Goal: Task Accomplishment & Management: Complete application form

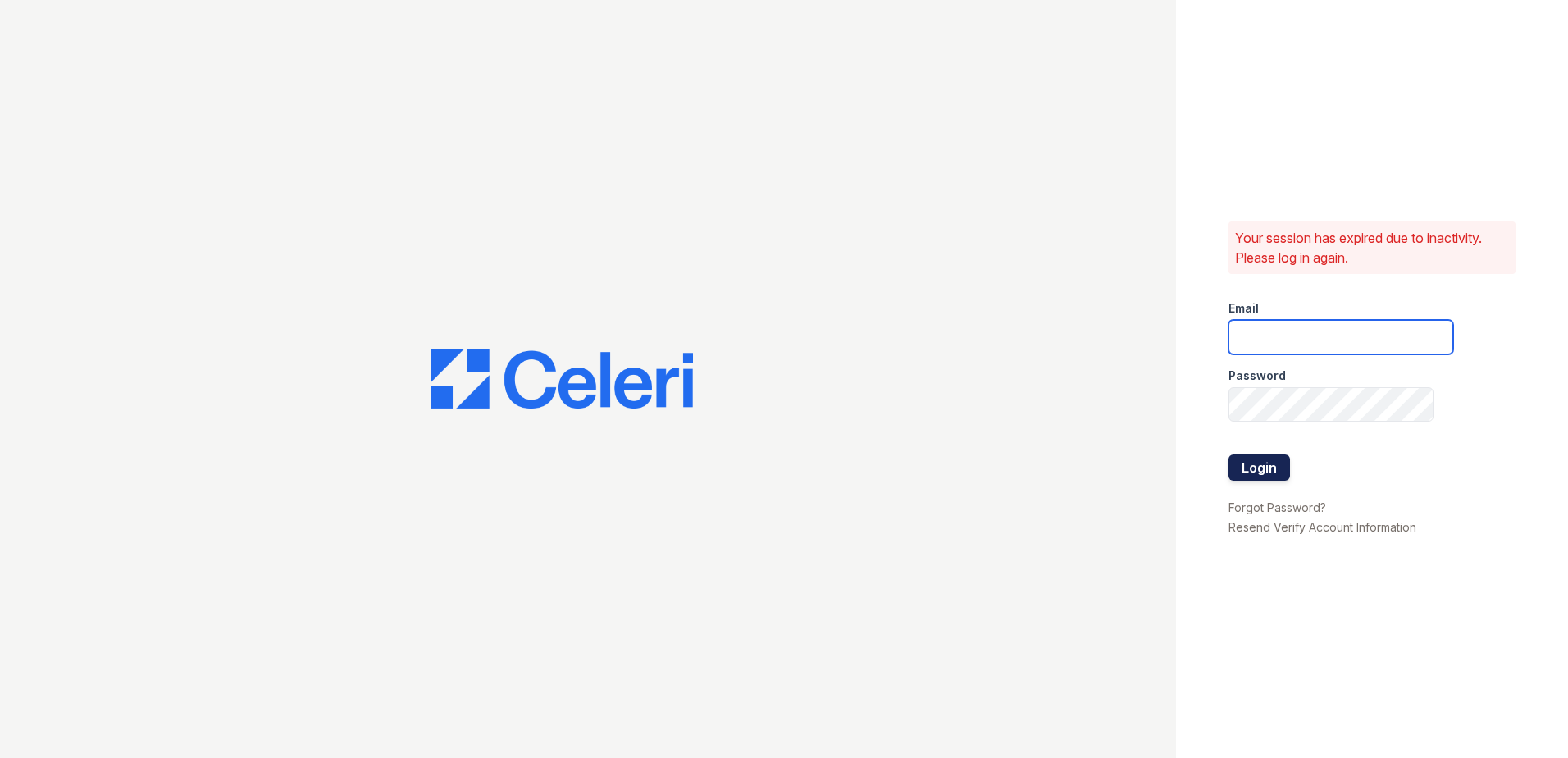
type input "[EMAIL_ADDRESS][DOMAIN_NAME]"
click at [1262, 461] on button "Login" at bounding box center [1259, 468] width 62 height 26
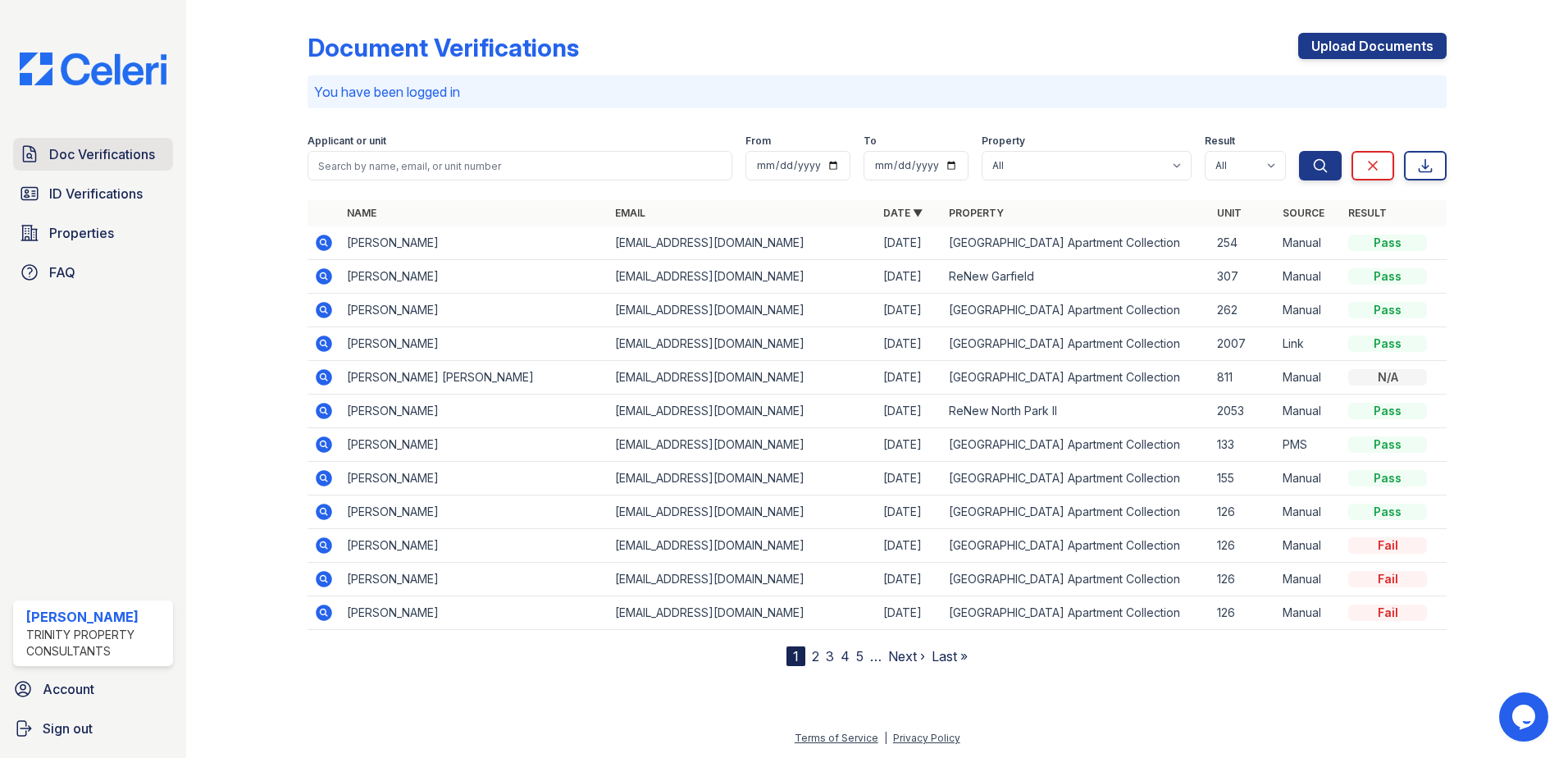
click at [99, 151] on span "Doc Verifications" at bounding box center [102, 154] width 105 height 20
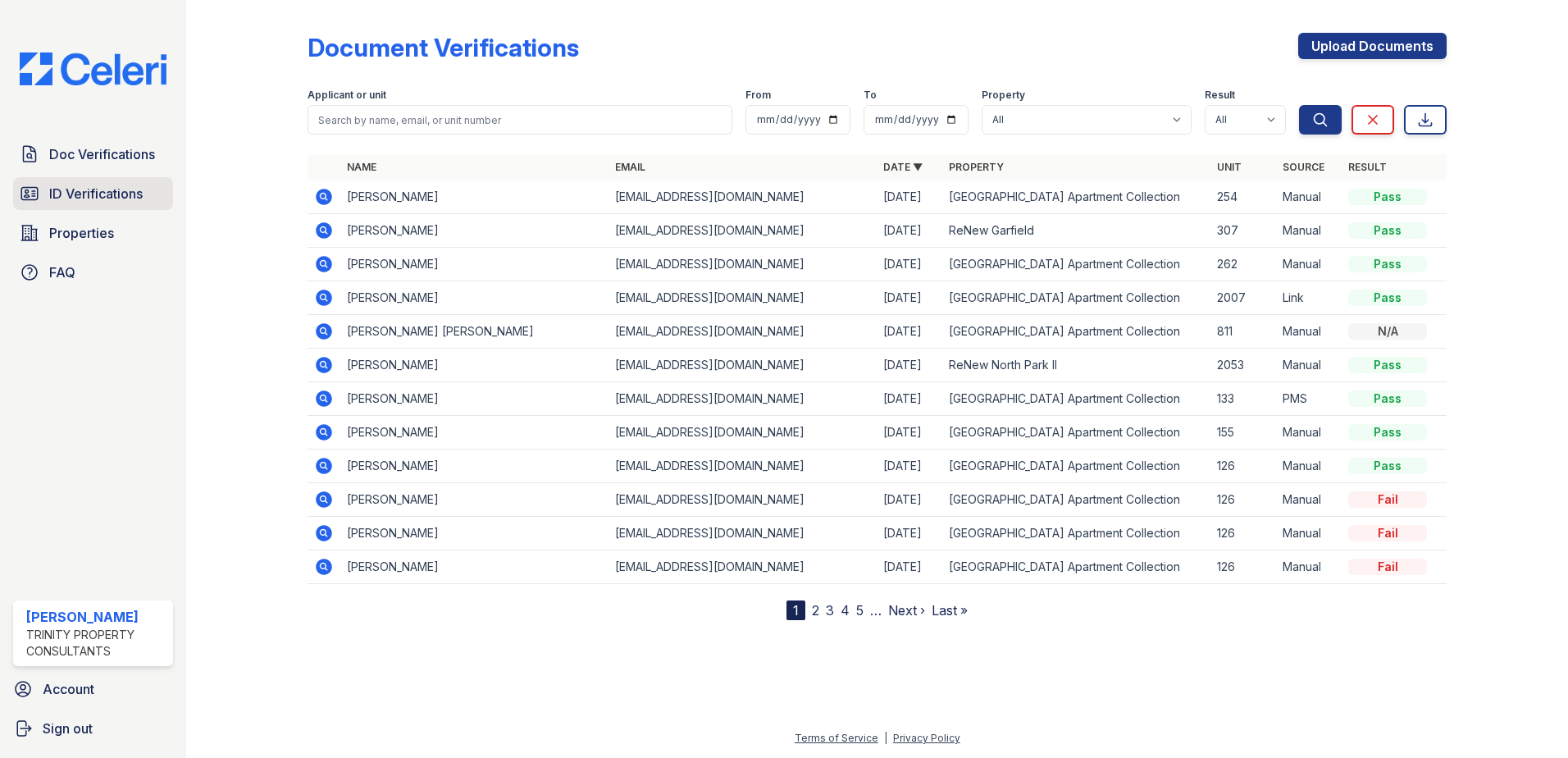
click at [90, 204] on link "ID Verifications" at bounding box center [92, 193] width 160 height 33
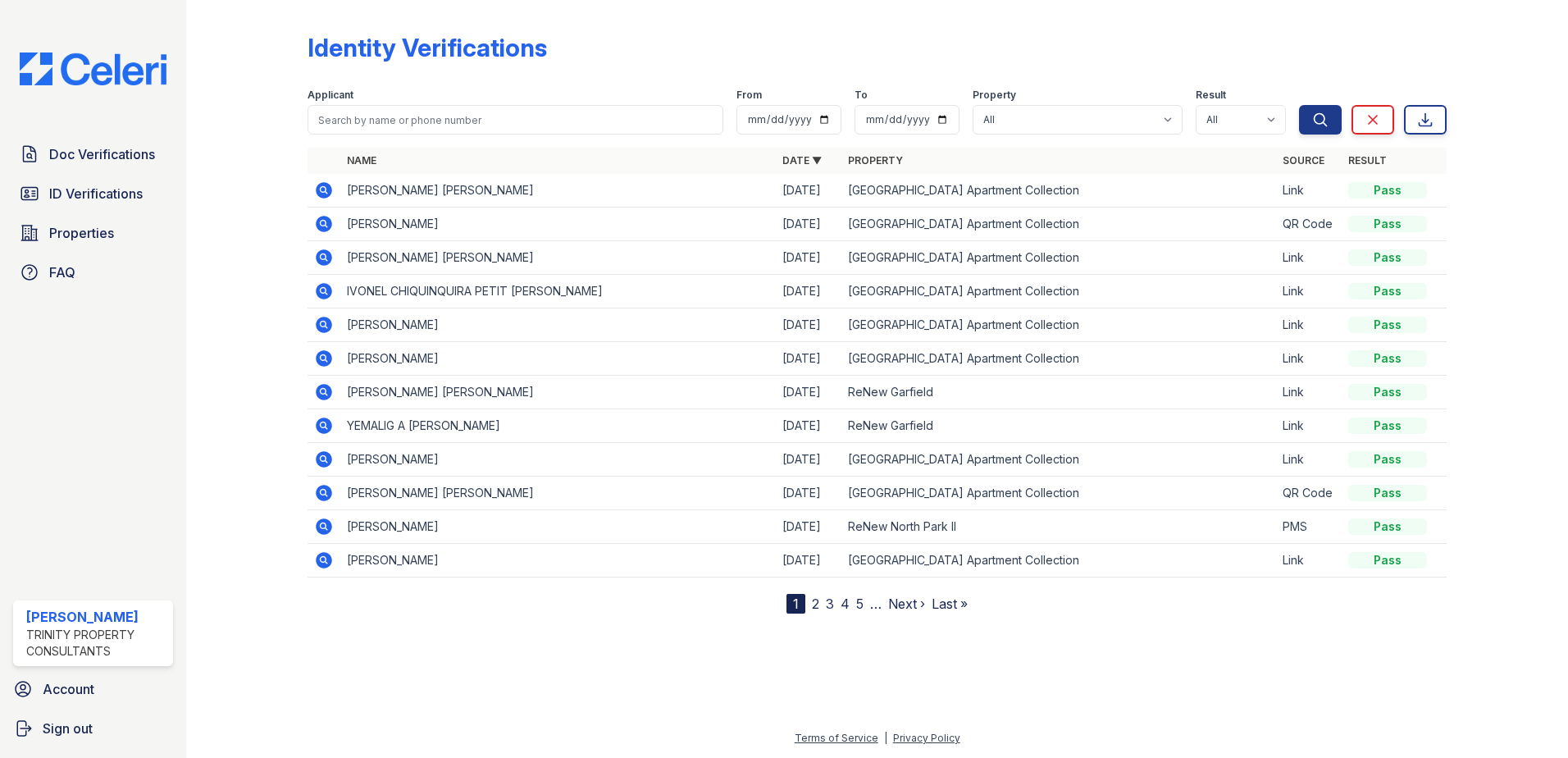
click at [322, 195] on icon at bounding box center [324, 190] width 17 height 17
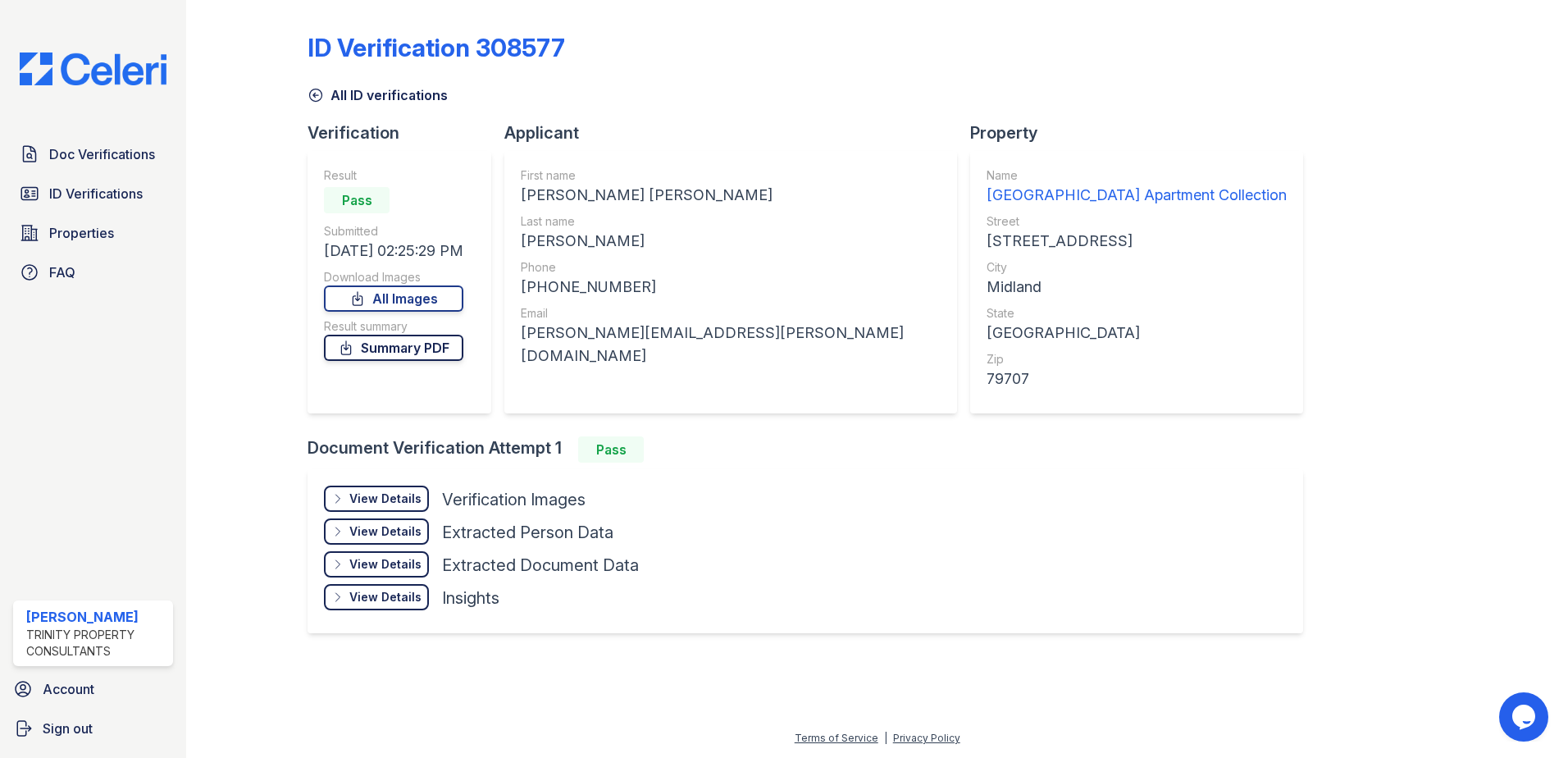
click at [397, 348] on link "Summary PDF" at bounding box center [393, 347] width 139 height 26
click at [122, 157] on span "Doc Verifications" at bounding box center [102, 154] width 105 height 20
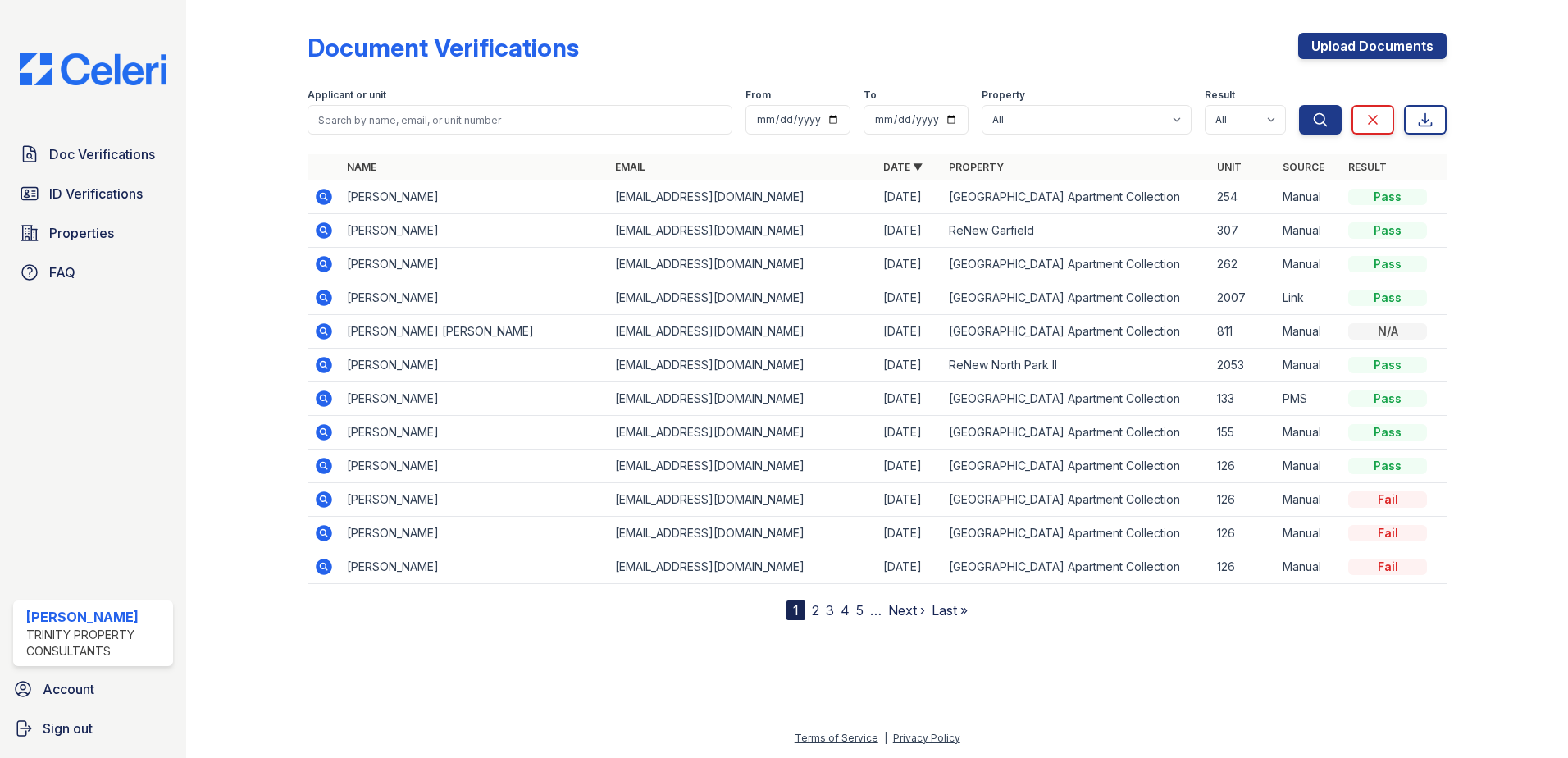
click at [1352, 49] on link "Upload Documents" at bounding box center [1372, 46] width 148 height 26
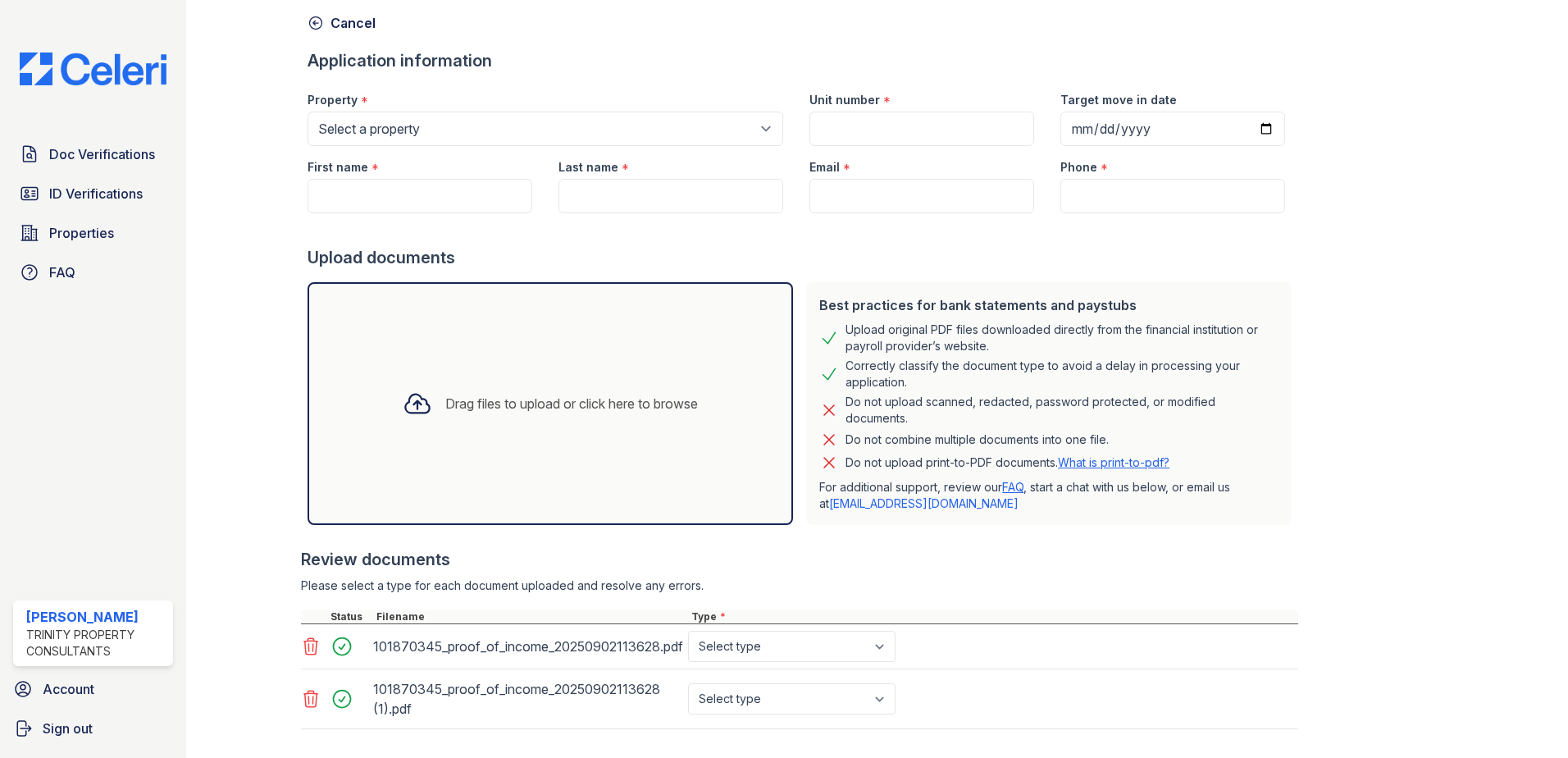
scroll to position [159, 0]
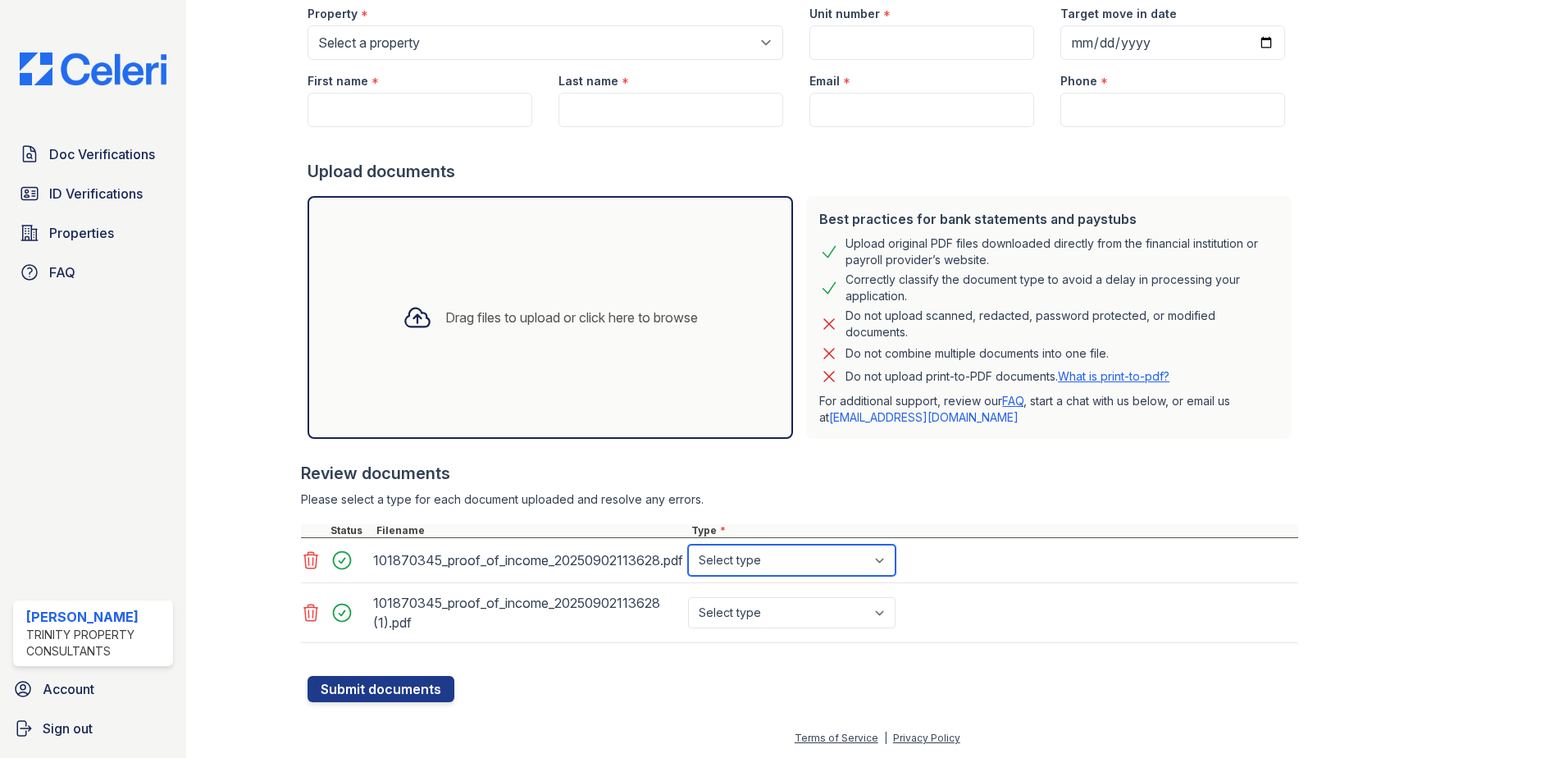
click at [825, 568] on select "Select type Paystub Bank Statement Offer Letter Tax Documents Benefit Award Let…" at bounding box center [791, 559] width 207 height 31
select select "paystub"
click at [688, 544] on select "Select type Paystub Bank Statement Offer Letter Tax Documents Benefit Award Let…" at bounding box center [791, 559] width 207 height 31
click at [785, 607] on select "Select type Paystub Bank Statement Offer Letter Tax Documents Benefit Award Let…" at bounding box center [791, 612] width 207 height 31
click at [688, 597] on select "Select type Paystub Bank Statement Offer Letter Tax Documents Benefit Award Let…" at bounding box center [791, 612] width 207 height 31
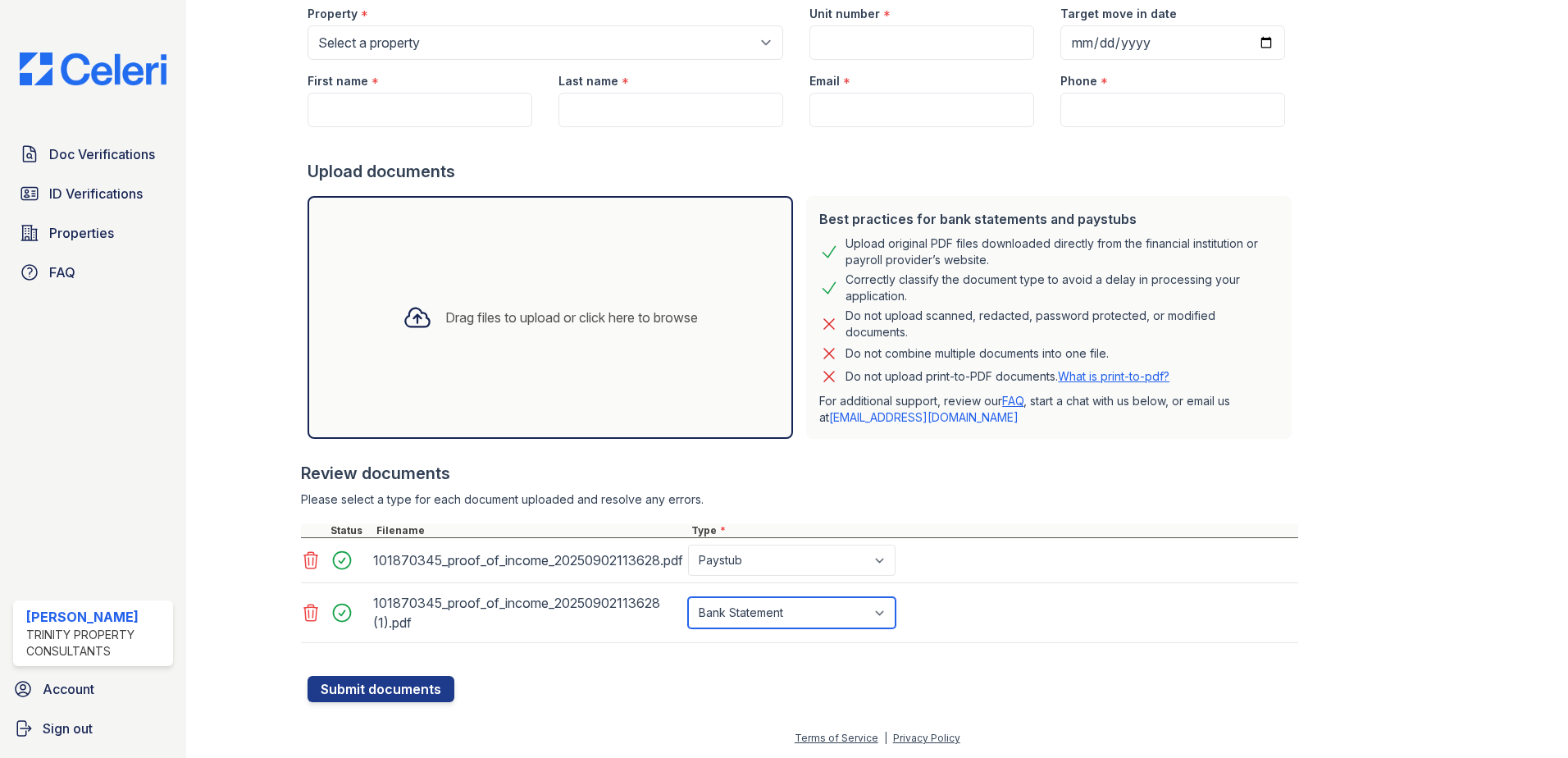
drag, startPoint x: 773, startPoint y: 625, endPoint x: 769, endPoint y: 594, distance: 31.3
click at [773, 622] on select "Select type Paystub Bank Statement Offer Letter Tax Documents Benefit Award Let…" at bounding box center [791, 612] width 207 height 31
select select "paystub"
click at [688, 597] on select "Select type Paystub Bank Statement Offer Letter Tax Documents Benefit Award Let…" at bounding box center [791, 612] width 207 height 31
click at [353, 684] on button "Submit documents" at bounding box center [380, 689] width 147 height 26
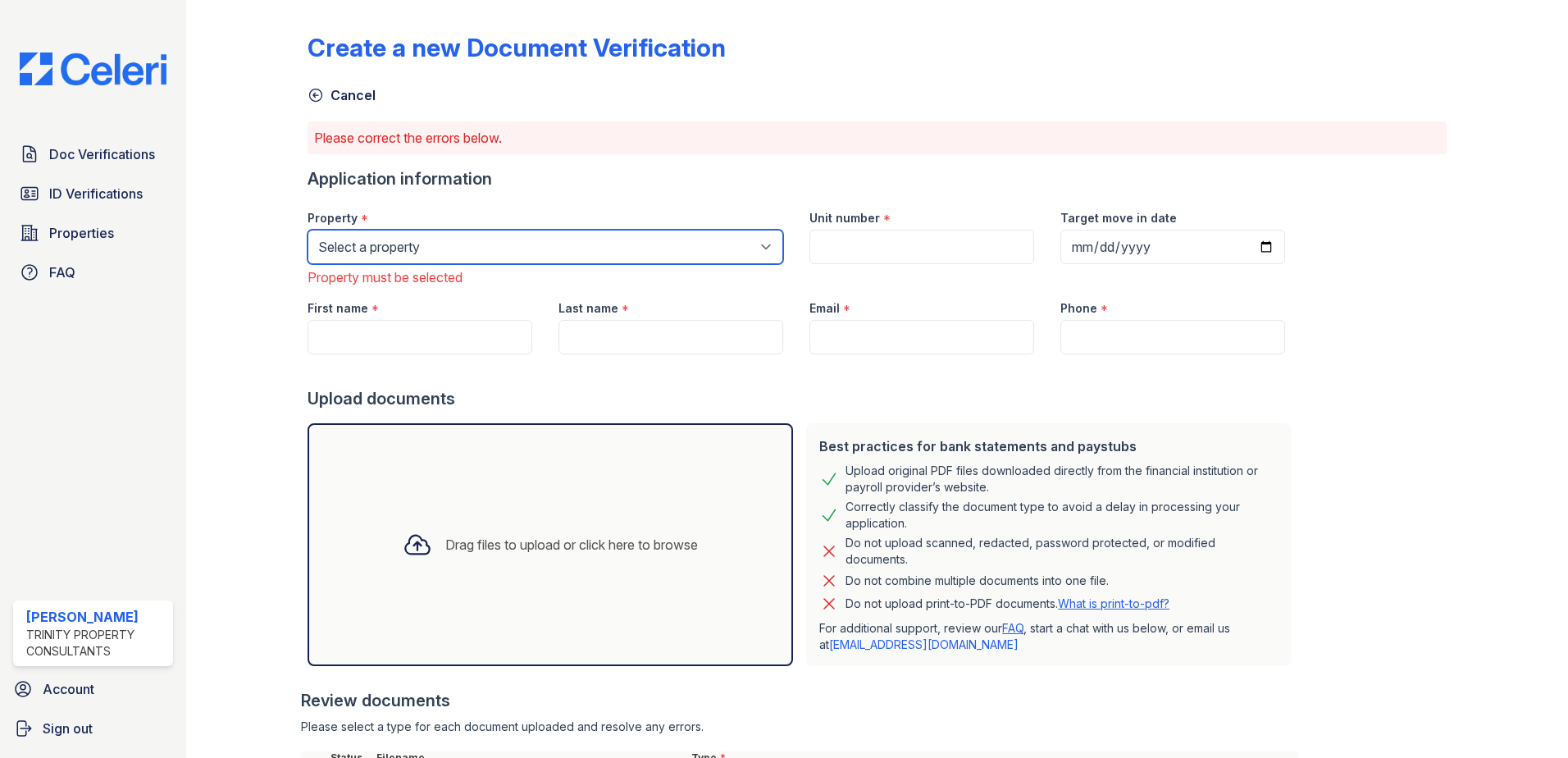
click at [384, 257] on select "Select a property ReNew [GEOGRAPHIC_DATA] Apartment Collection [GEOGRAPHIC_DATA]" at bounding box center [545, 246] width 476 height 35
select select "64"
click at [307, 230] on select "Select a property ReNew [GEOGRAPHIC_DATA] Apartment Collection [GEOGRAPHIC_DATA]" at bounding box center [545, 246] width 476 height 35
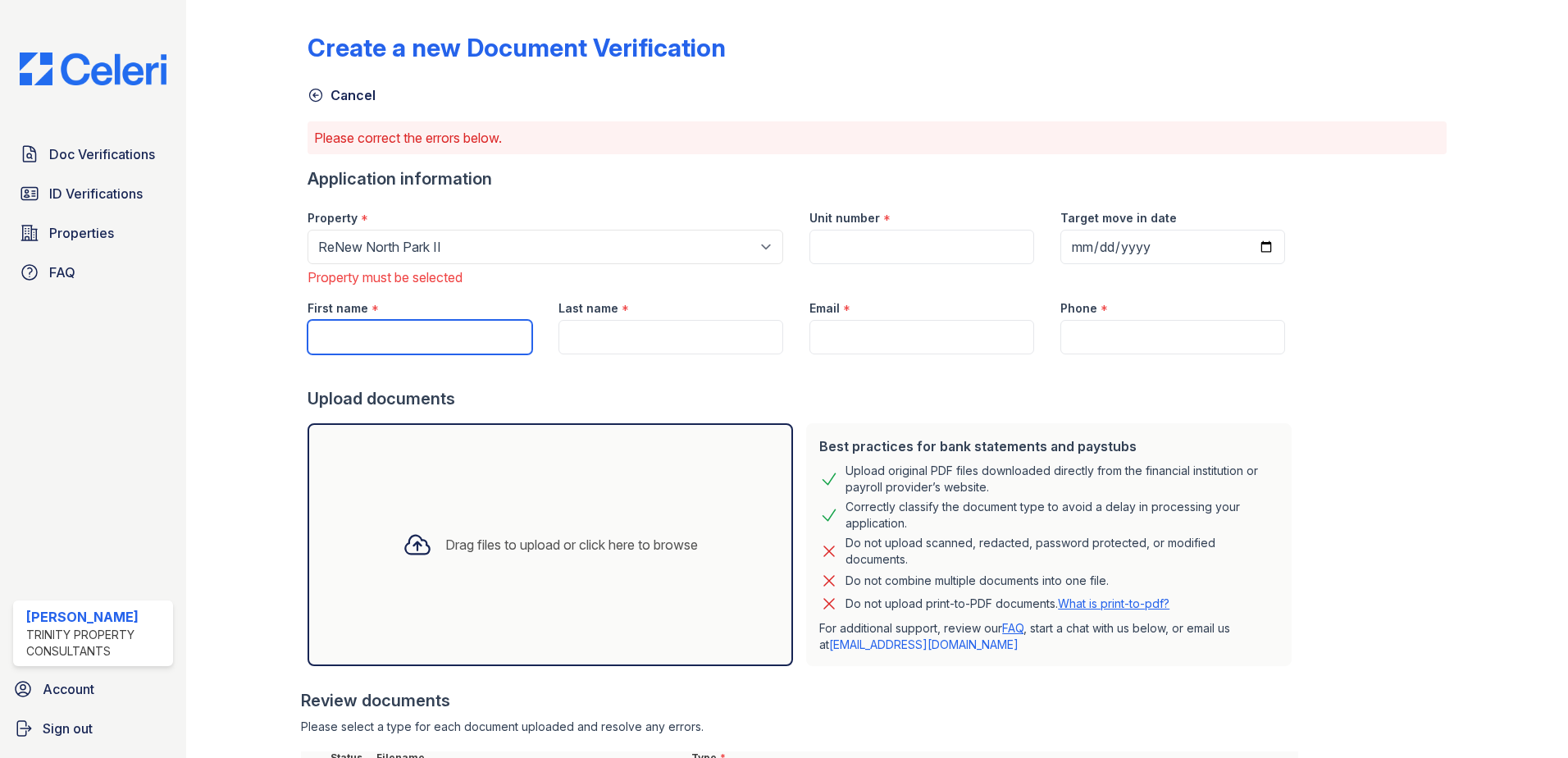
click at [372, 341] on input "First name" at bounding box center [419, 337] width 225 height 35
type input "[PERSON_NAME]"
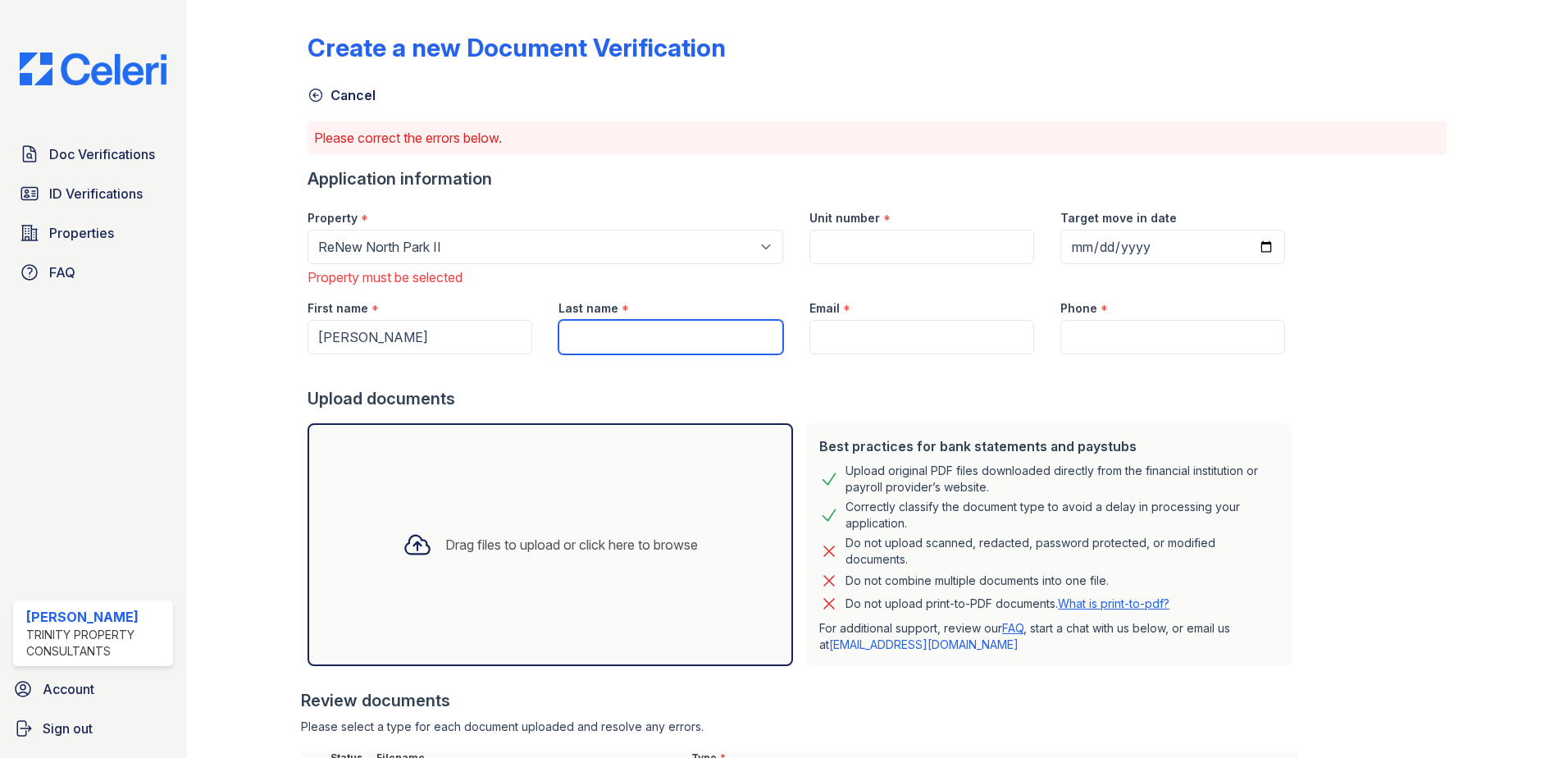
click at [654, 331] on input "Last name" at bounding box center [670, 337] width 225 height 35
type input "[PERSON_NAME]"
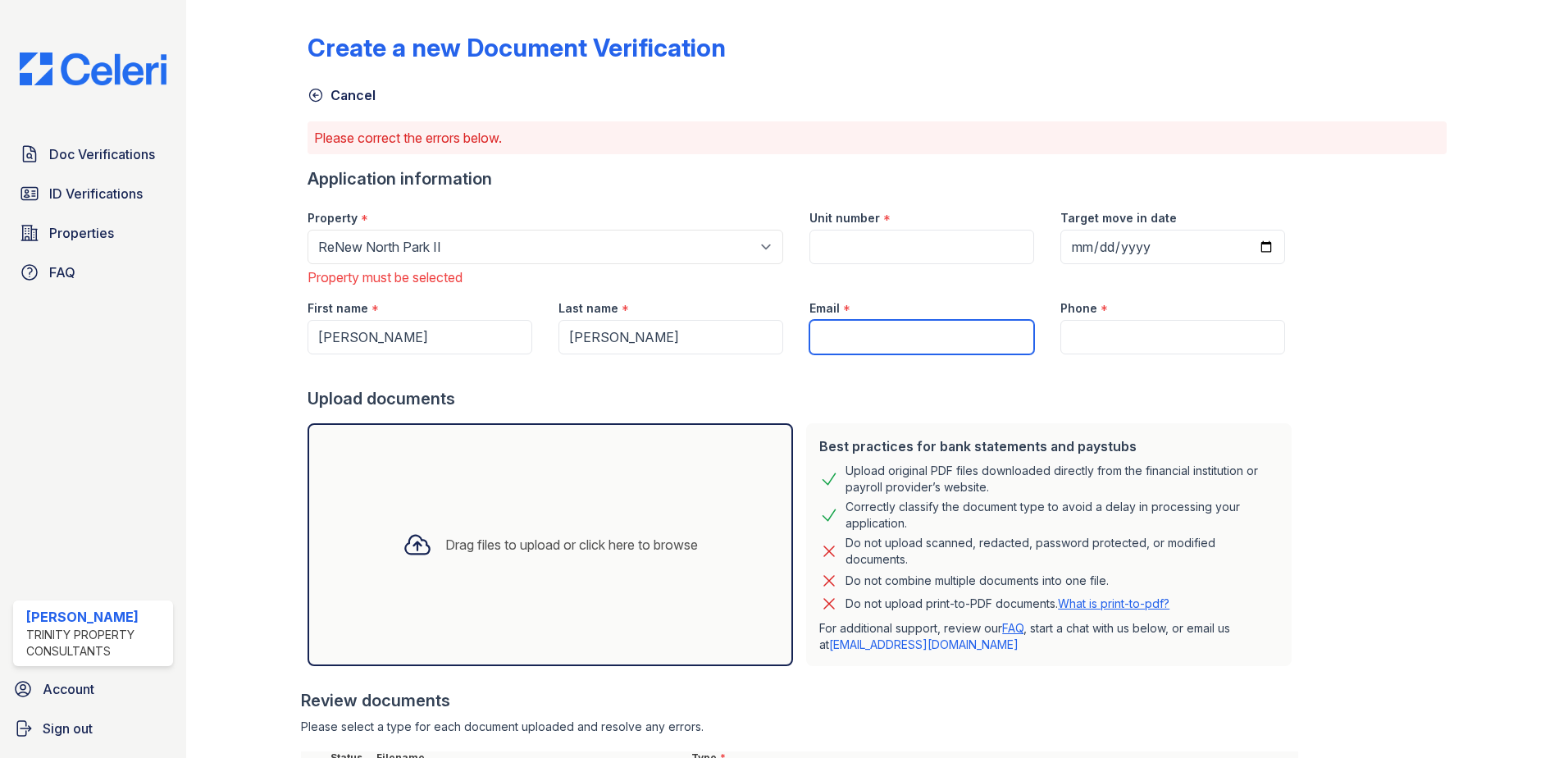
click at [890, 331] on input "Email" at bounding box center [921, 337] width 225 height 35
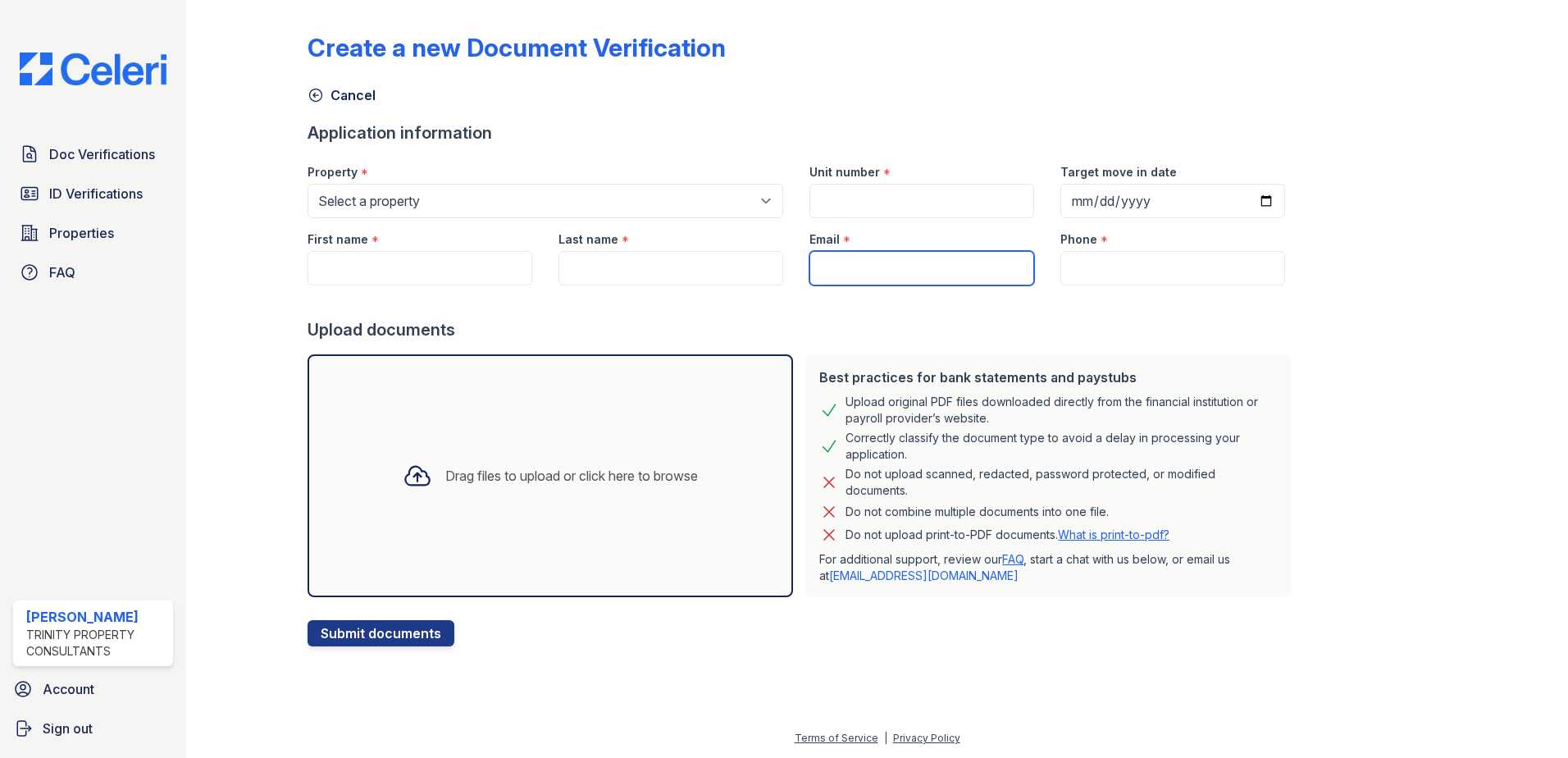
drag, startPoint x: 0, startPoint y: 0, endPoint x: 869, endPoint y: 260, distance: 907.1
click at [869, 260] on input "Email" at bounding box center [921, 268] width 225 height 35
paste input "[PERSON_NAME][EMAIL_ADDRESS][PERSON_NAME][DOMAIN_NAME]"
type input "[PERSON_NAME][EMAIL_ADDRESS][PERSON_NAME][DOMAIN_NAME]"
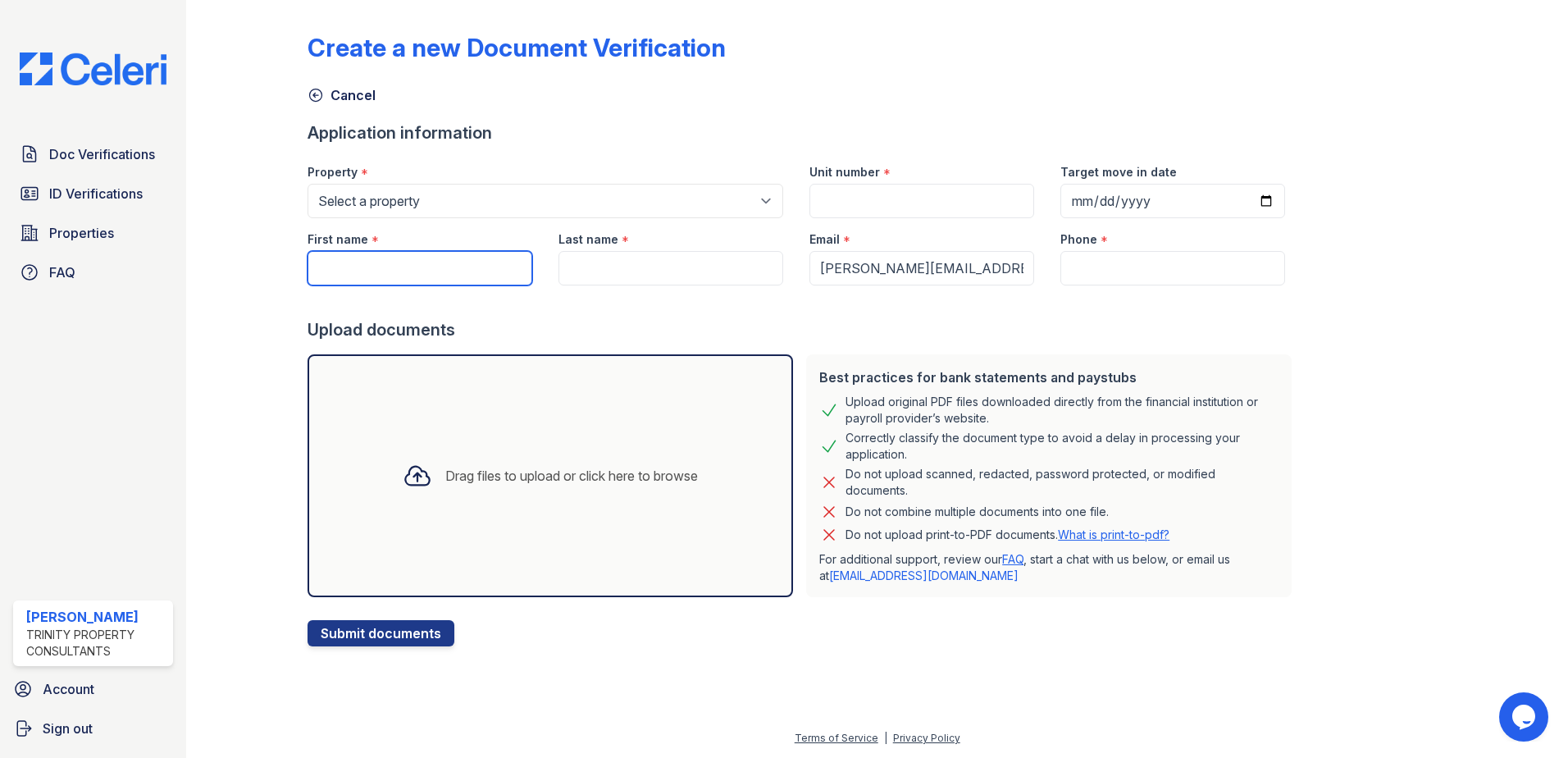
click at [381, 272] on input "First name" at bounding box center [419, 268] width 225 height 35
type input "[PERSON_NAME]"
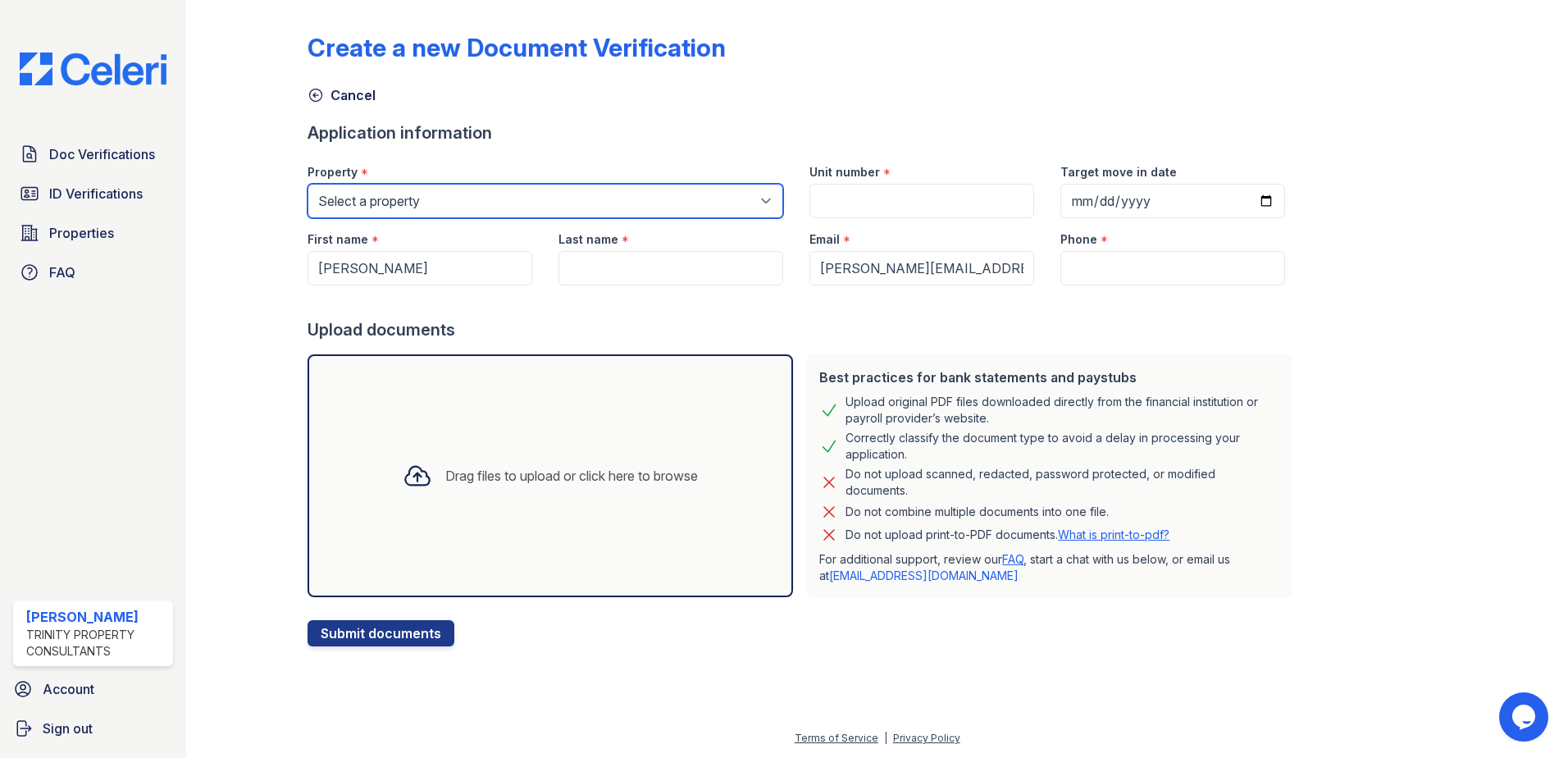
type input "[PERSON_NAME]"
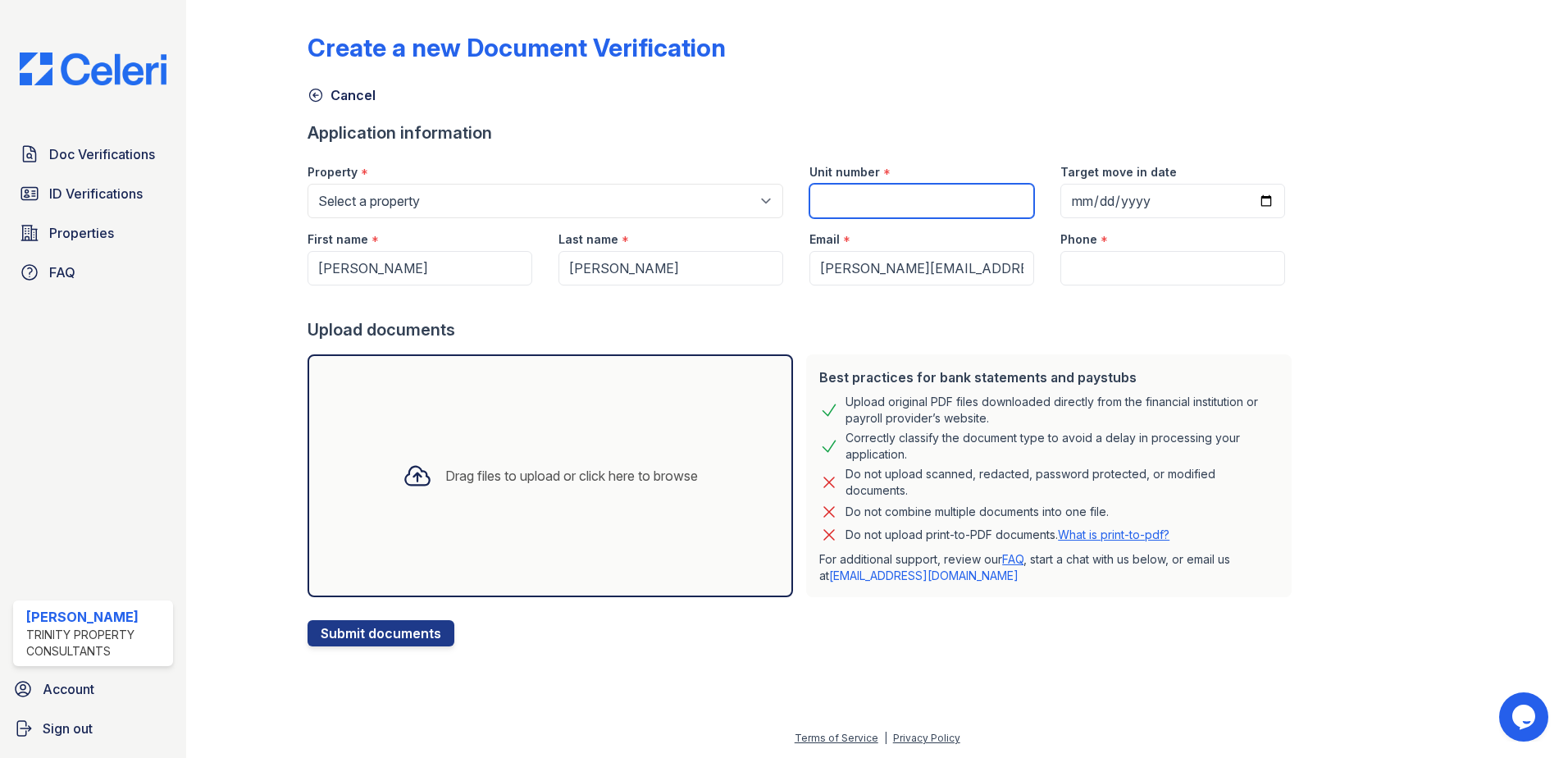
click at [933, 202] on input "Unit number" at bounding box center [921, 201] width 225 height 35
type input "213"
paste input "(787) 218-1395"
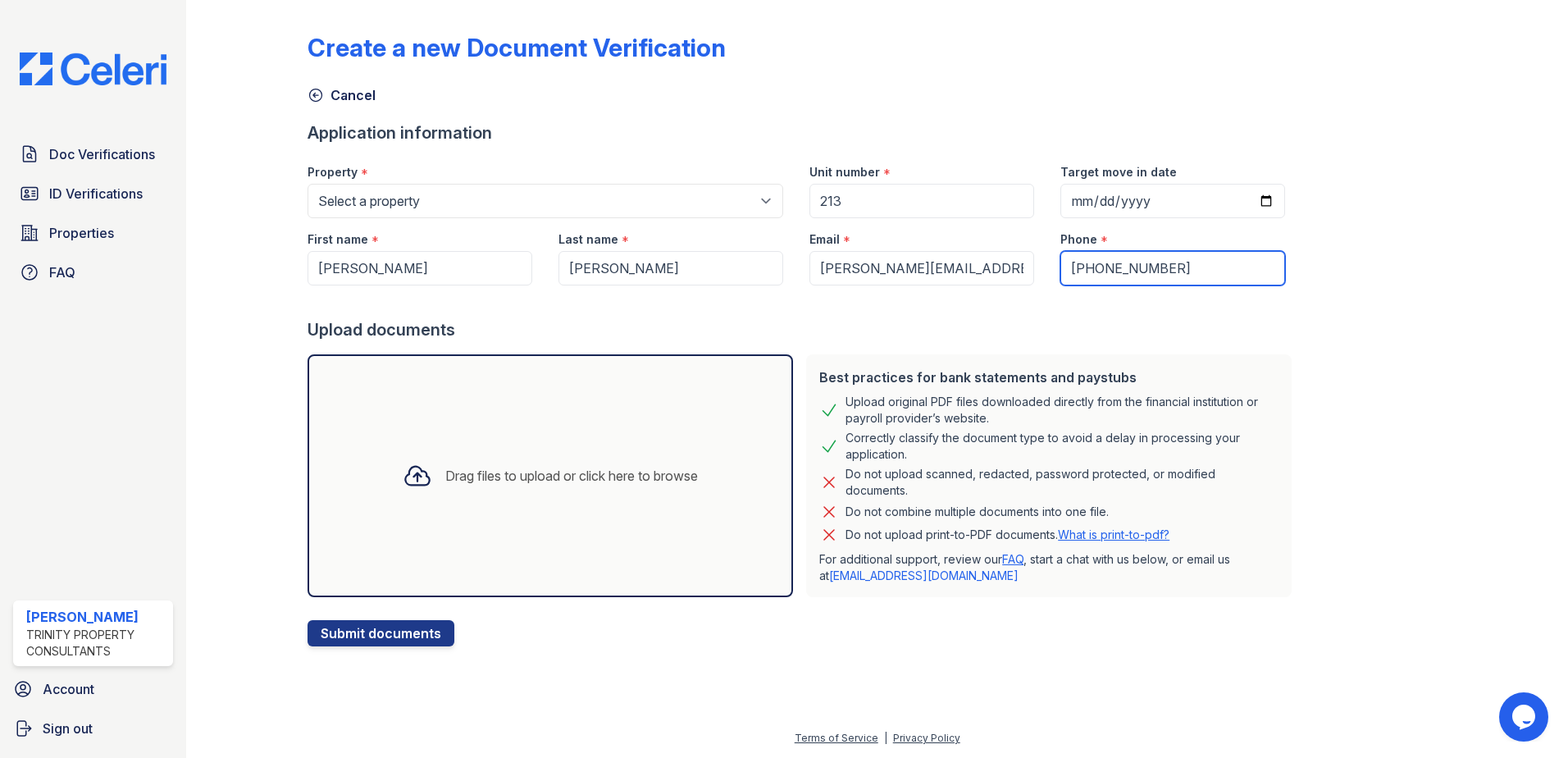
type input "(787) 218-1395"
click at [1255, 204] on input "Target move in date" at bounding box center [1172, 201] width 225 height 35
click at [1253, 204] on input "Target move in date" at bounding box center [1172, 201] width 225 height 35
type input "2025-09-20"
click at [463, 484] on div "Drag files to upload or click here to browse" at bounding box center [571, 475] width 253 height 20
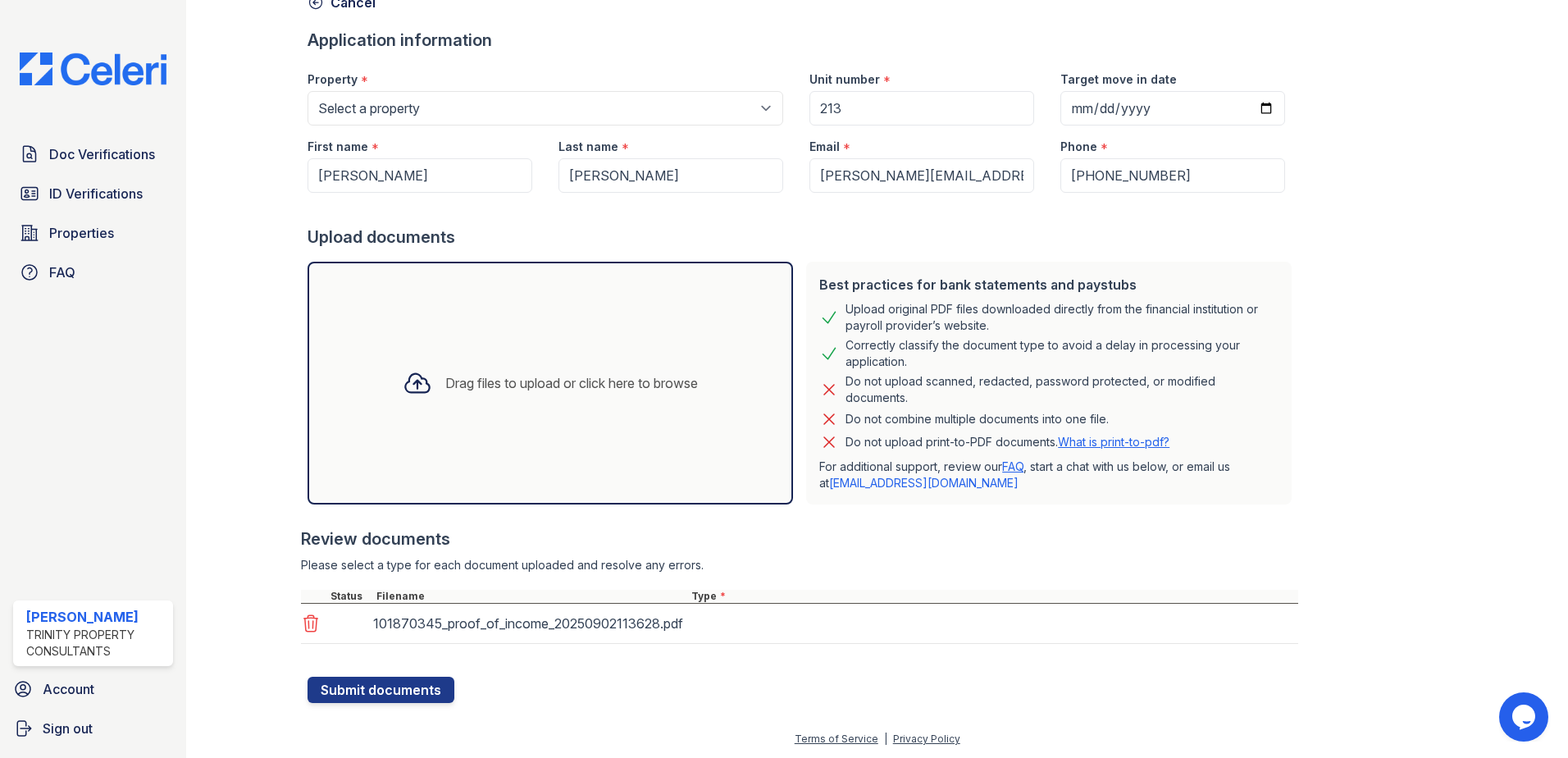
scroll to position [93, 0]
click at [524, 434] on div "Drag files to upload or click here to browse" at bounding box center [550, 382] width 485 height 243
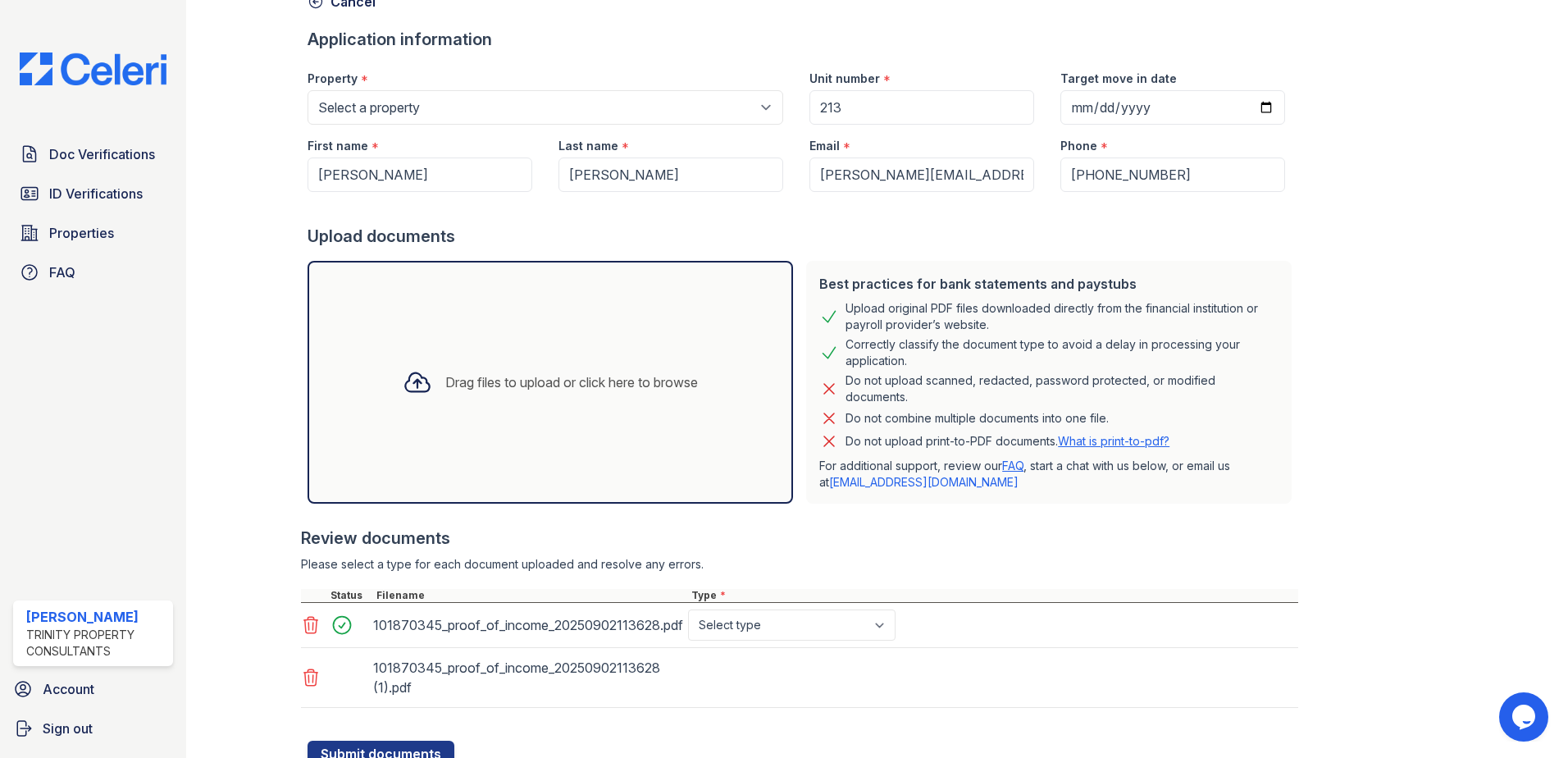
scroll to position [159, 0]
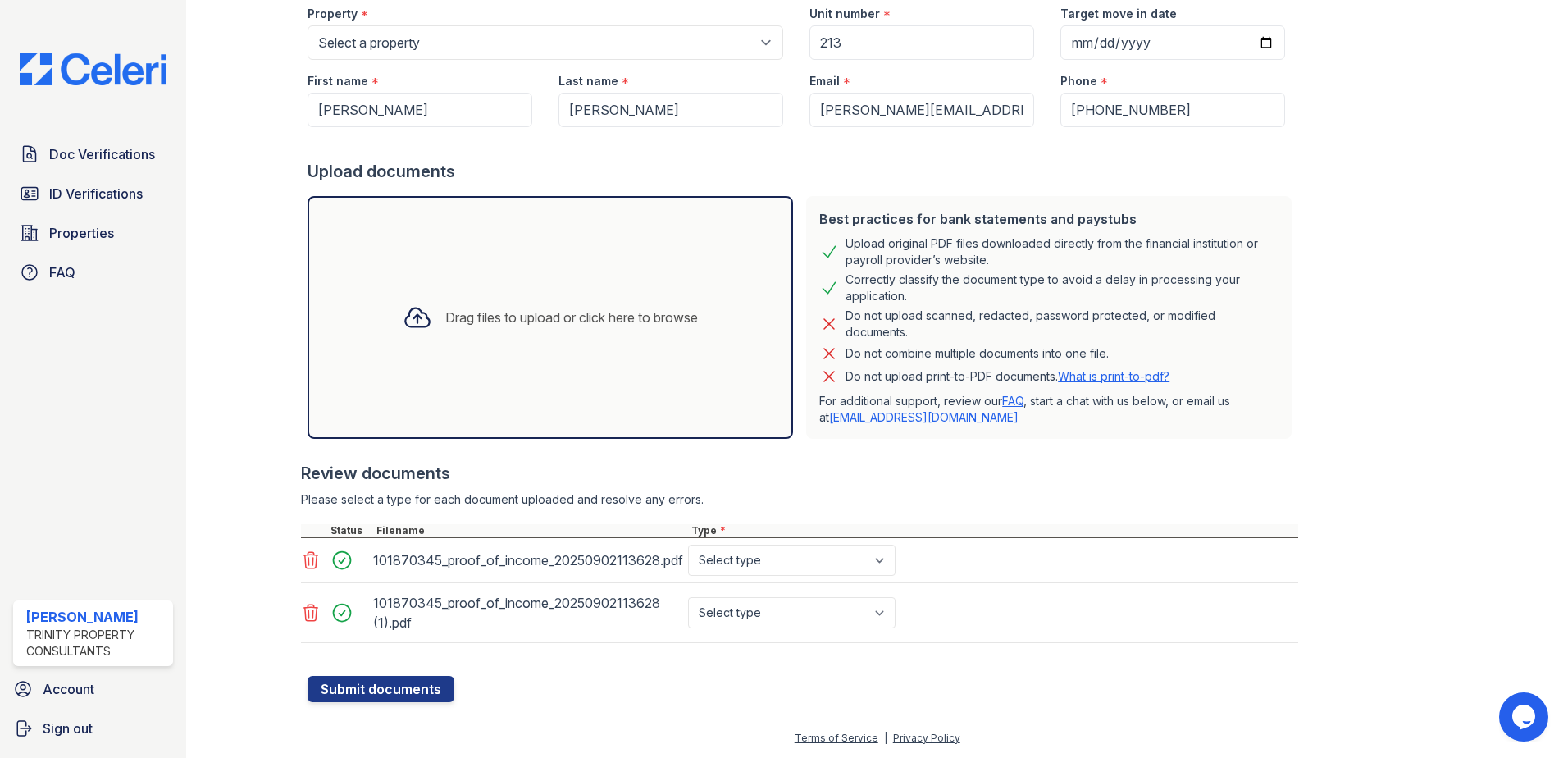
click at [307, 612] on icon at bounding box center [311, 613] width 14 height 17
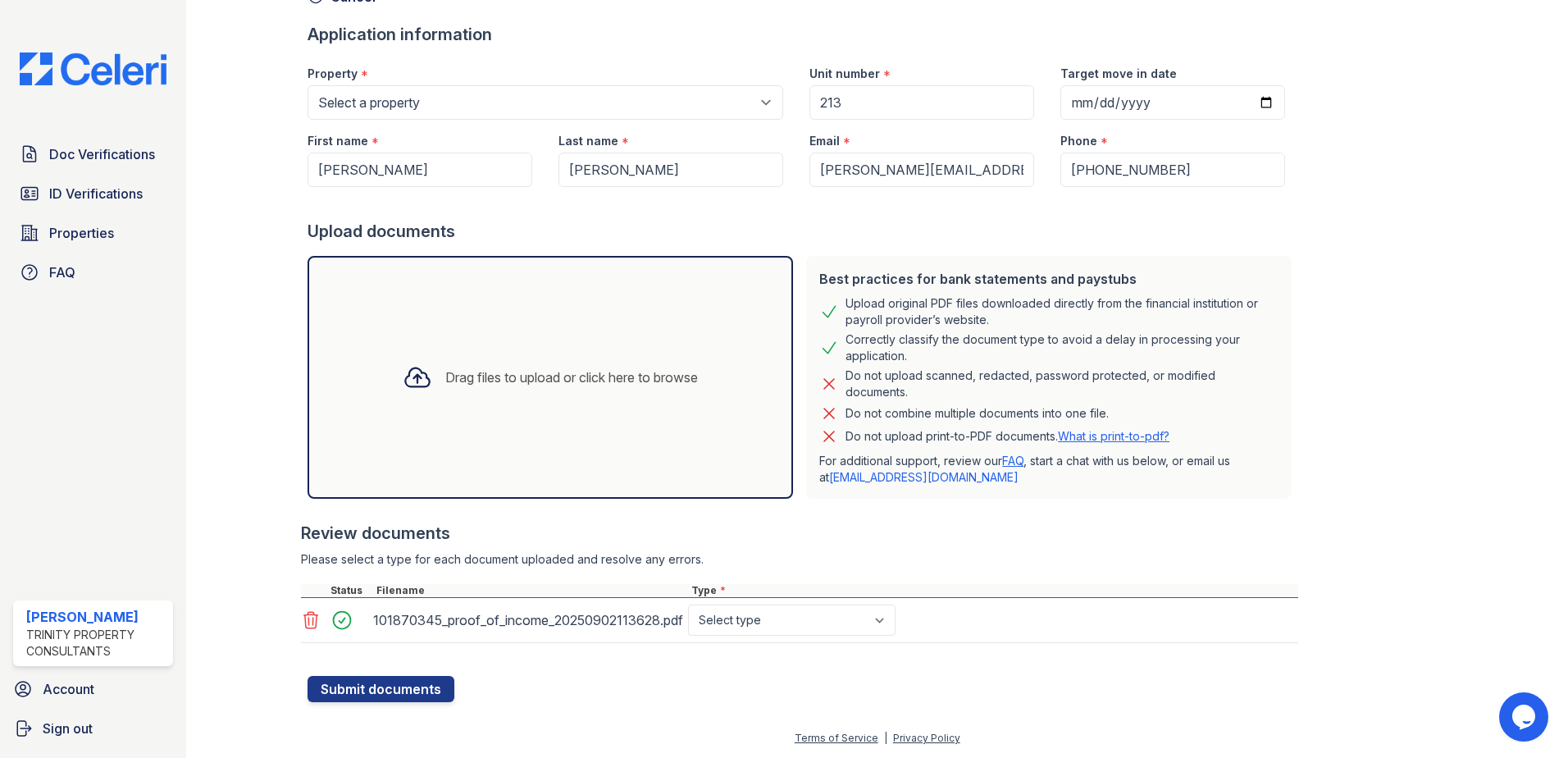
scroll to position [98, 0]
click at [496, 354] on div "Drag files to upload or click here to browse" at bounding box center [550, 377] width 321 height 56
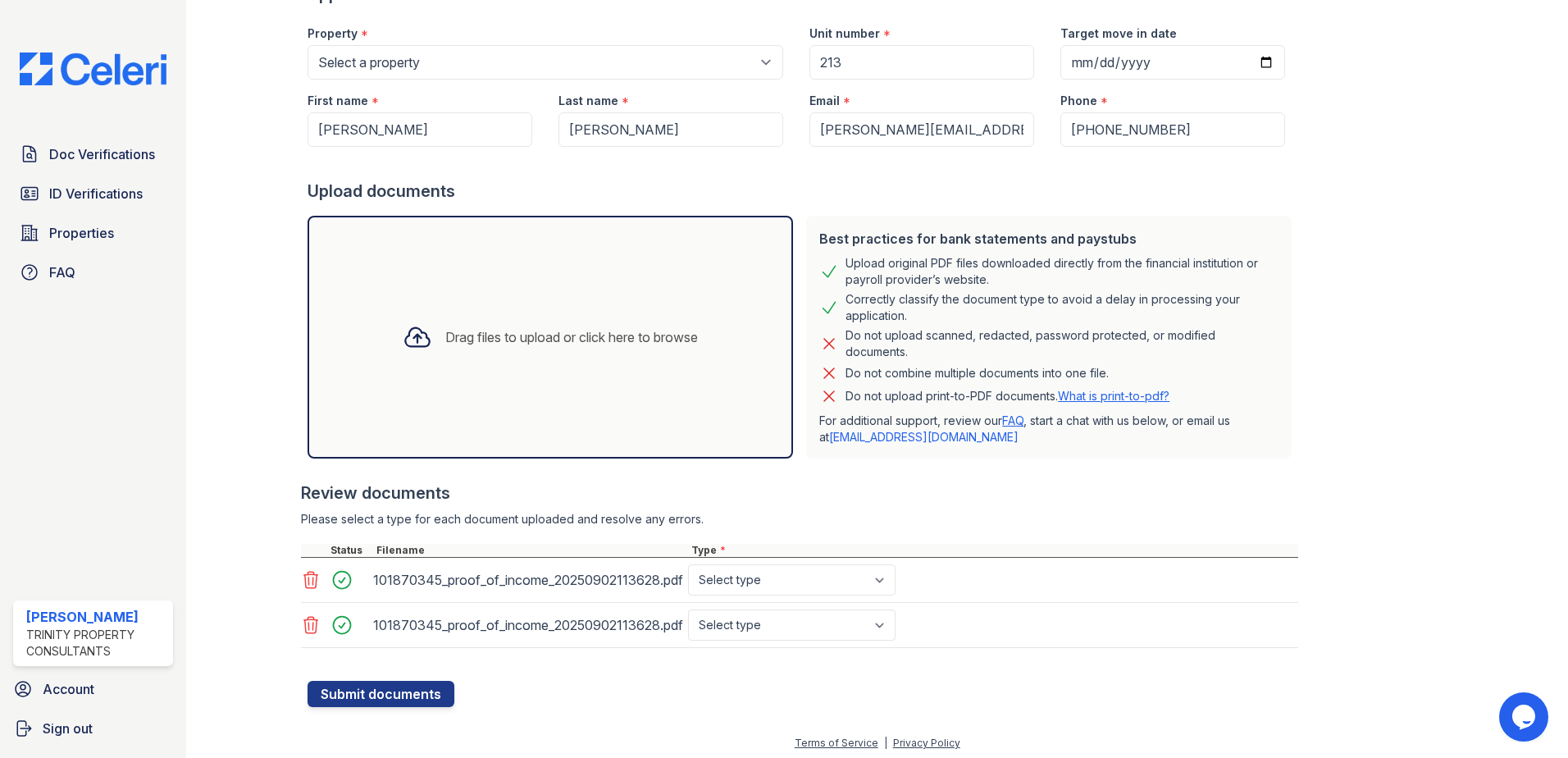
scroll to position [144, 0]
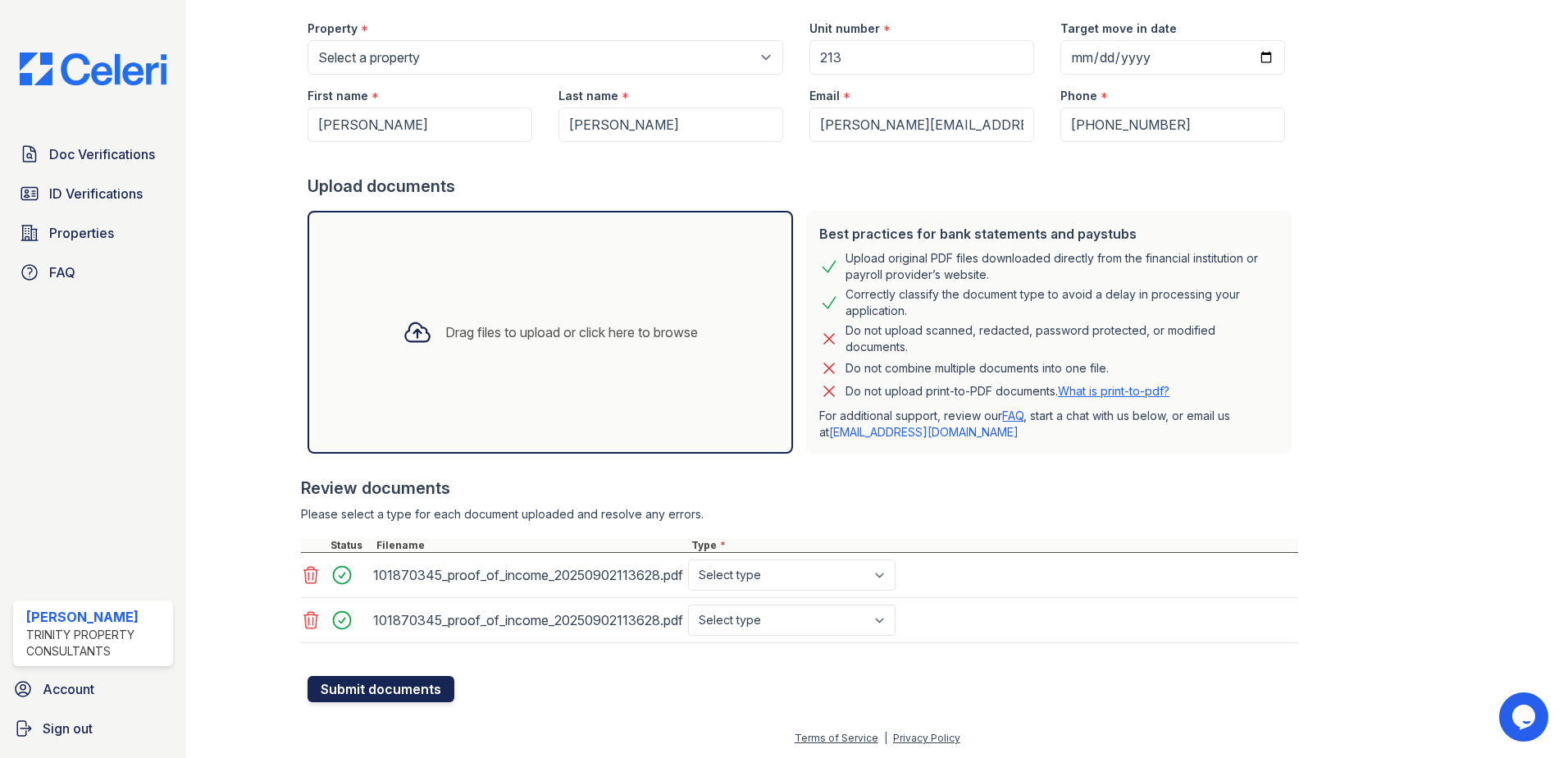
click at [423, 685] on button "Submit documents" at bounding box center [380, 689] width 147 height 26
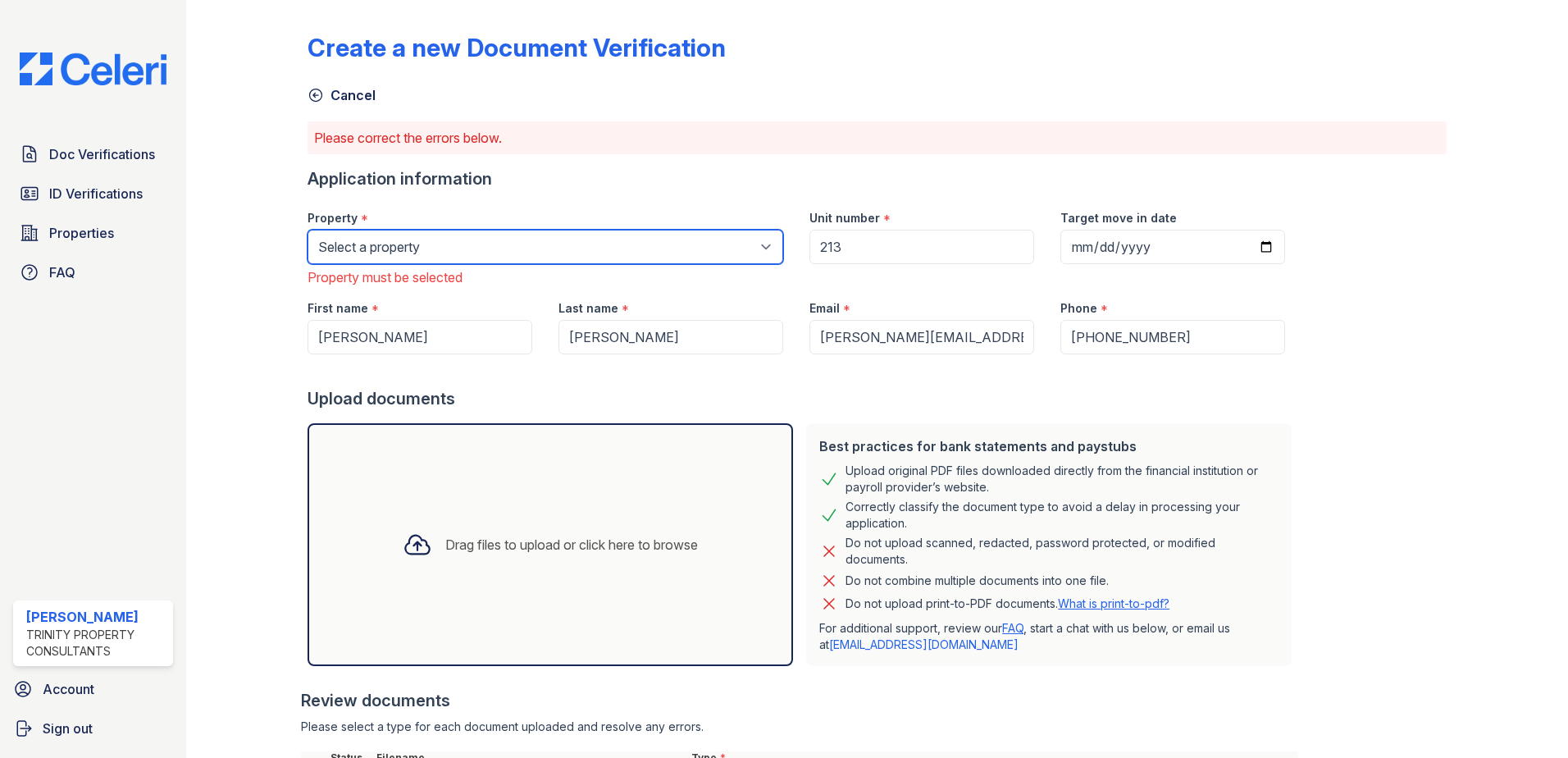
click at [496, 252] on select "Select a property ReNew [GEOGRAPHIC_DATA] Apartment Collection [GEOGRAPHIC_DATA]" at bounding box center [545, 246] width 476 height 35
click at [307, 230] on select "Select a property ReNew [GEOGRAPHIC_DATA] Apartment Collection [GEOGRAPHIC_DATA]" at bounding box center [545, 246] width 476 height 35
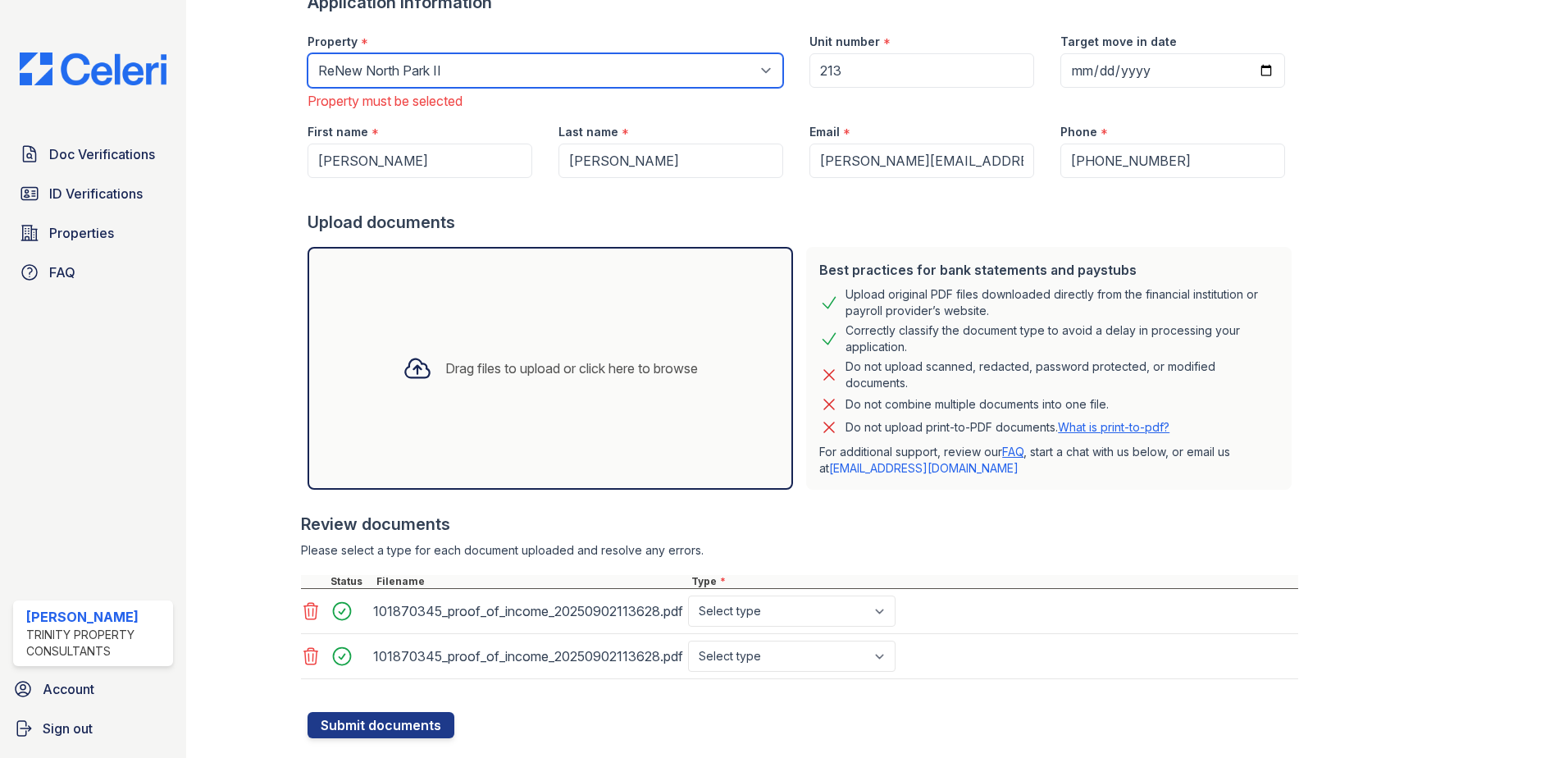
scroll to position [213, 0]
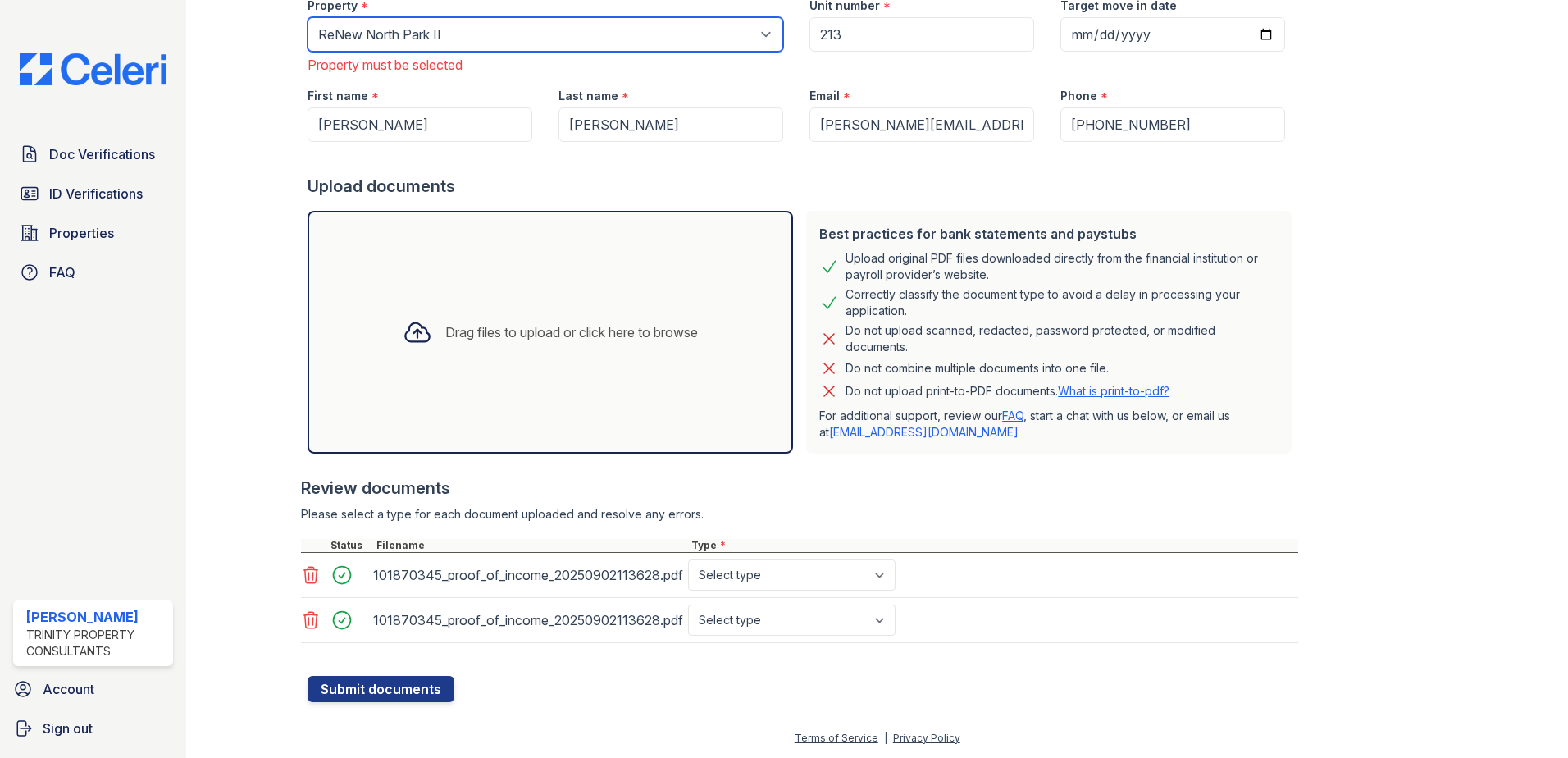
click at [450, 49] on select "Select a property ReNew [GEOGRAPHIC_DATA] Apartment Collection [GEOGRAPHIC_DATA]" at bounding box center [545, 34] width 476 height 35
select select "63"
click at [307, 17] on select "Select a property ReNew [GEOGRAPHIC_DATA] Apartment Collection [GEOGRAPHIC_DATA]" at bounding box center [545, 34] width 476 height 35
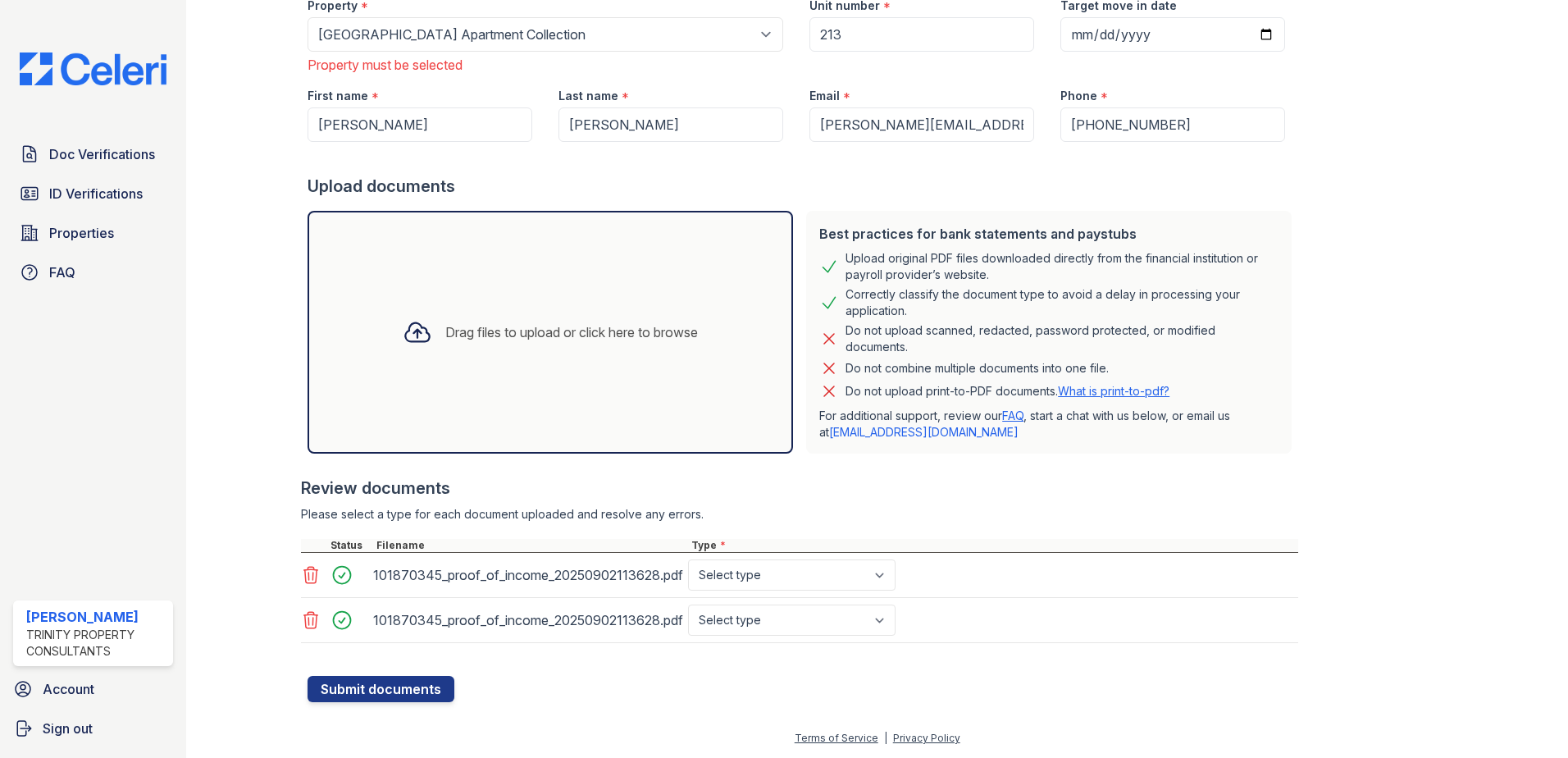
click at [309, 578] on icon at bounding box center [310, 574] width 20 height 20
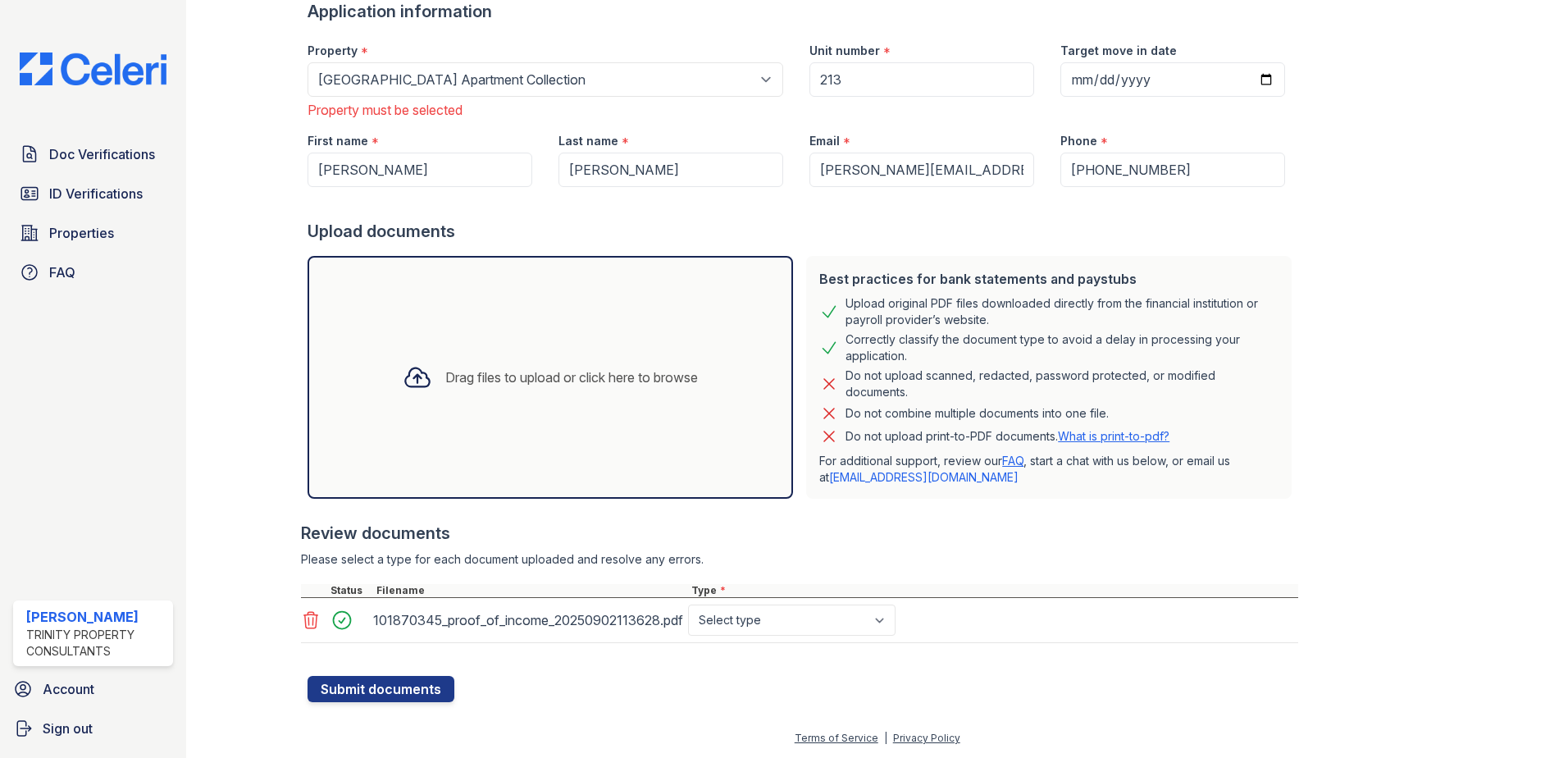
click at [312, 620] on icon at bounding box center [311, 620] width 14 height 17
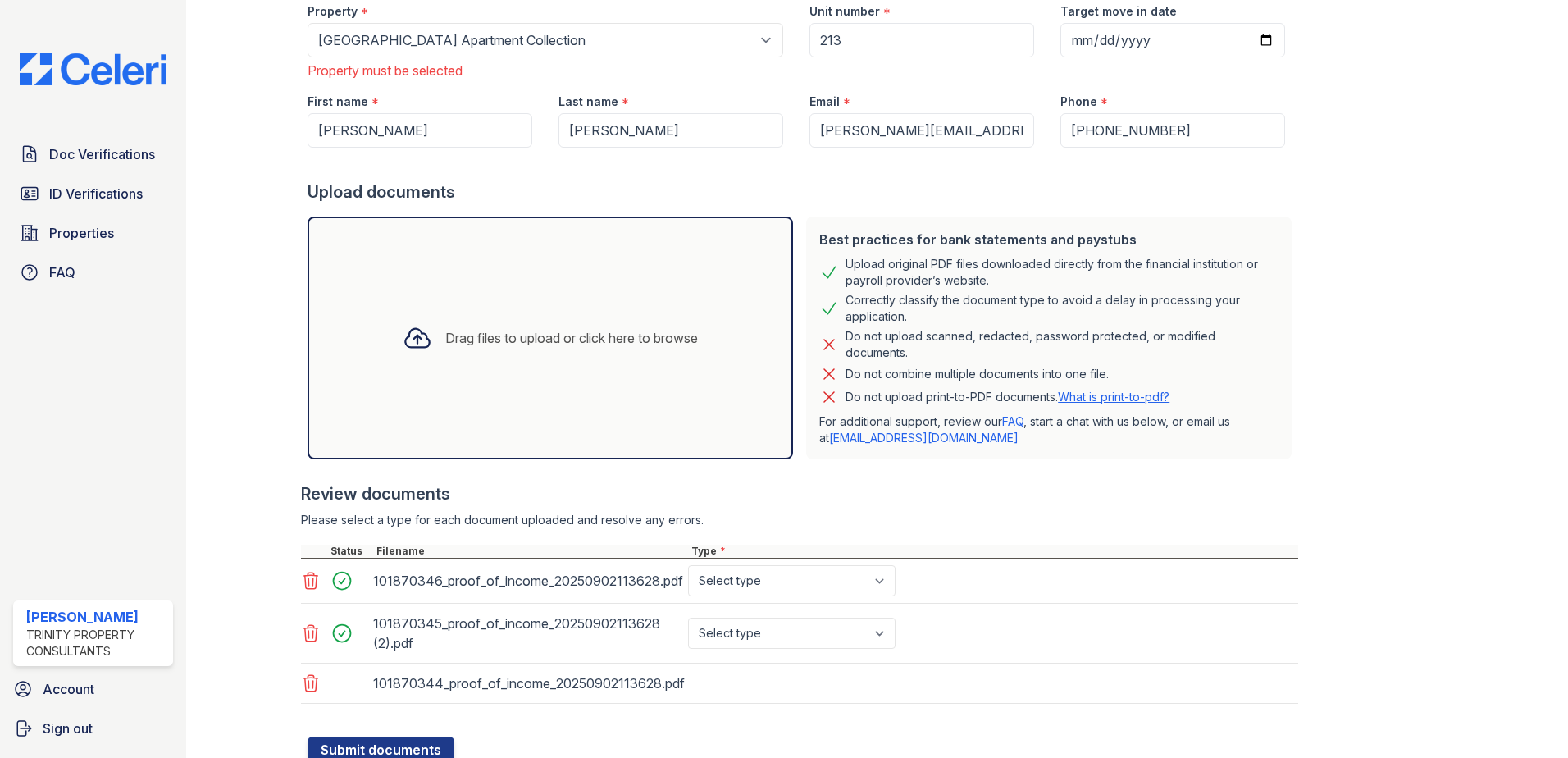
scroll to position [267, 0]
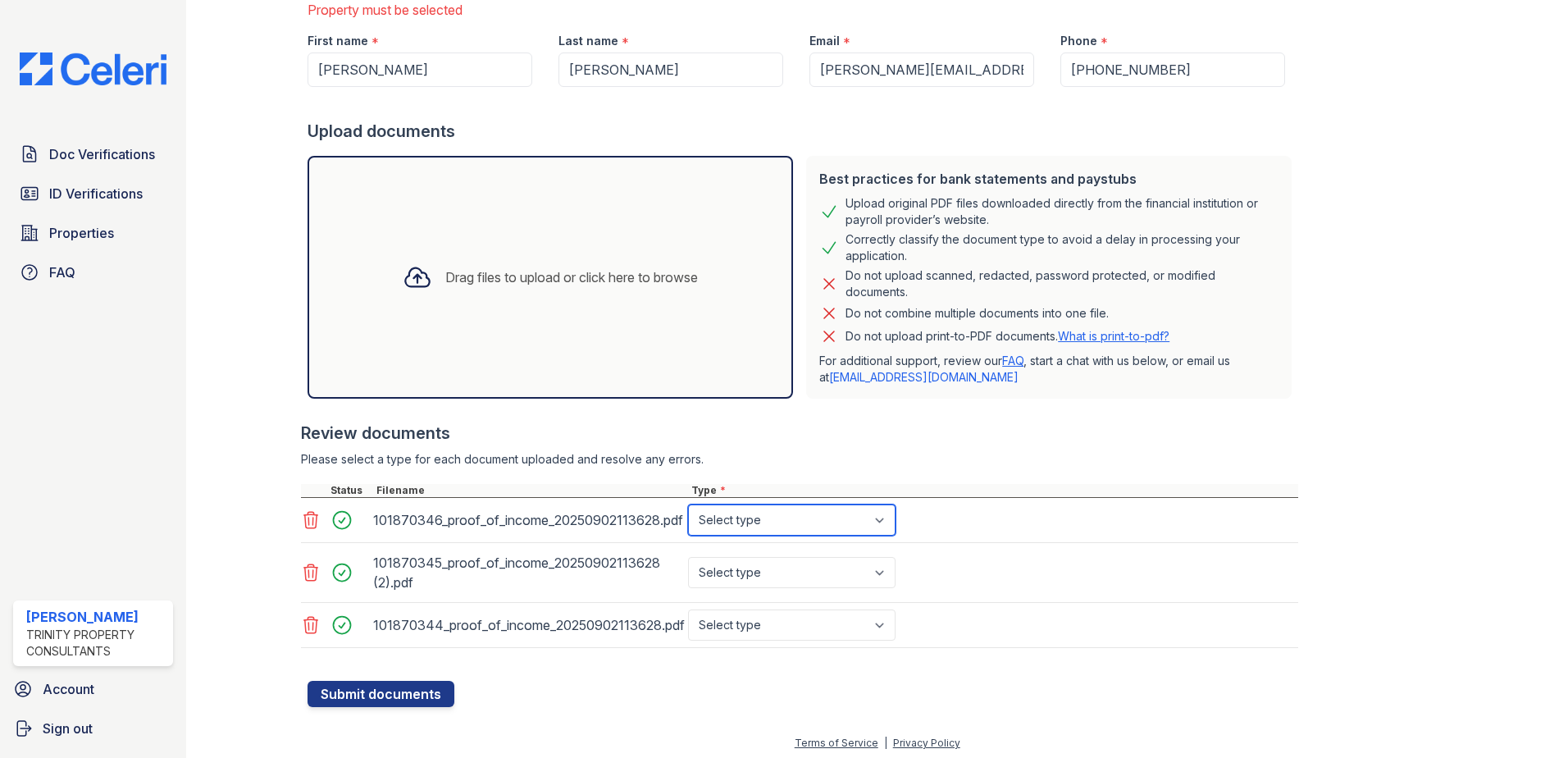
click at [741, 511] on select "Select type Paystub Bank Statement Offer Letter Tax Documents Benefit Award Let…" at bounding box center [791, 519] width 207 height 31
select select "paystub"
click at [688, 504] on select "Select type Paystub Bank Statement Offer Letter Tax Documents Benefit Award Let…" at bounding box center [791, 519] width 207 height 31
click at [746, 573] on select "Select type Paystub Bank Statement Offer Letter Tax Documents Benefit Award Let…" at bounding box center [791, 572] width 207 height 31
select select "paystub"
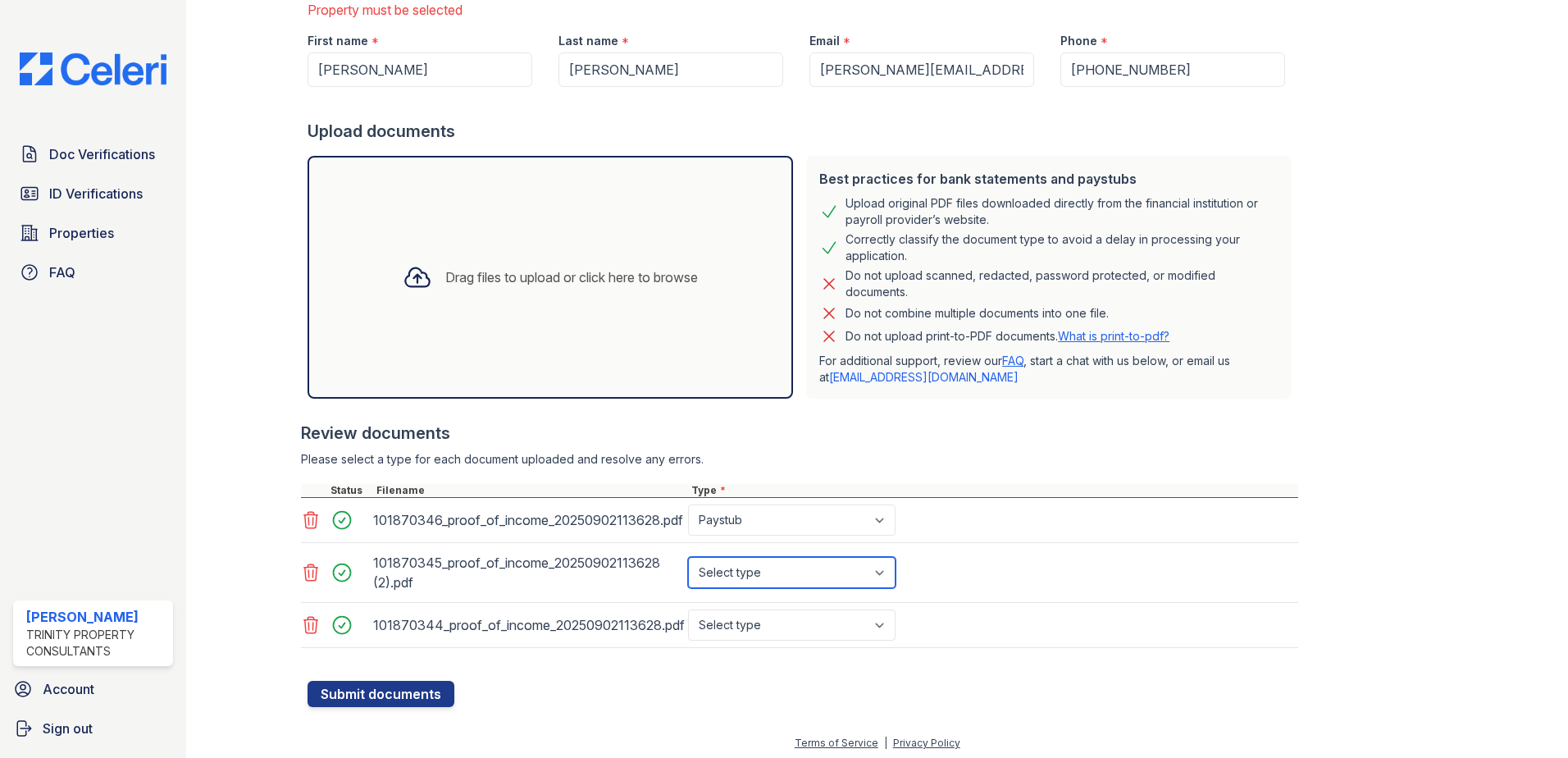
click at [688, 557] on select "Select type Paystub Bank Statement Offer Letter Tax Documents Benefit Award Let…" at bounding box center [791, 572] width 207 height 31
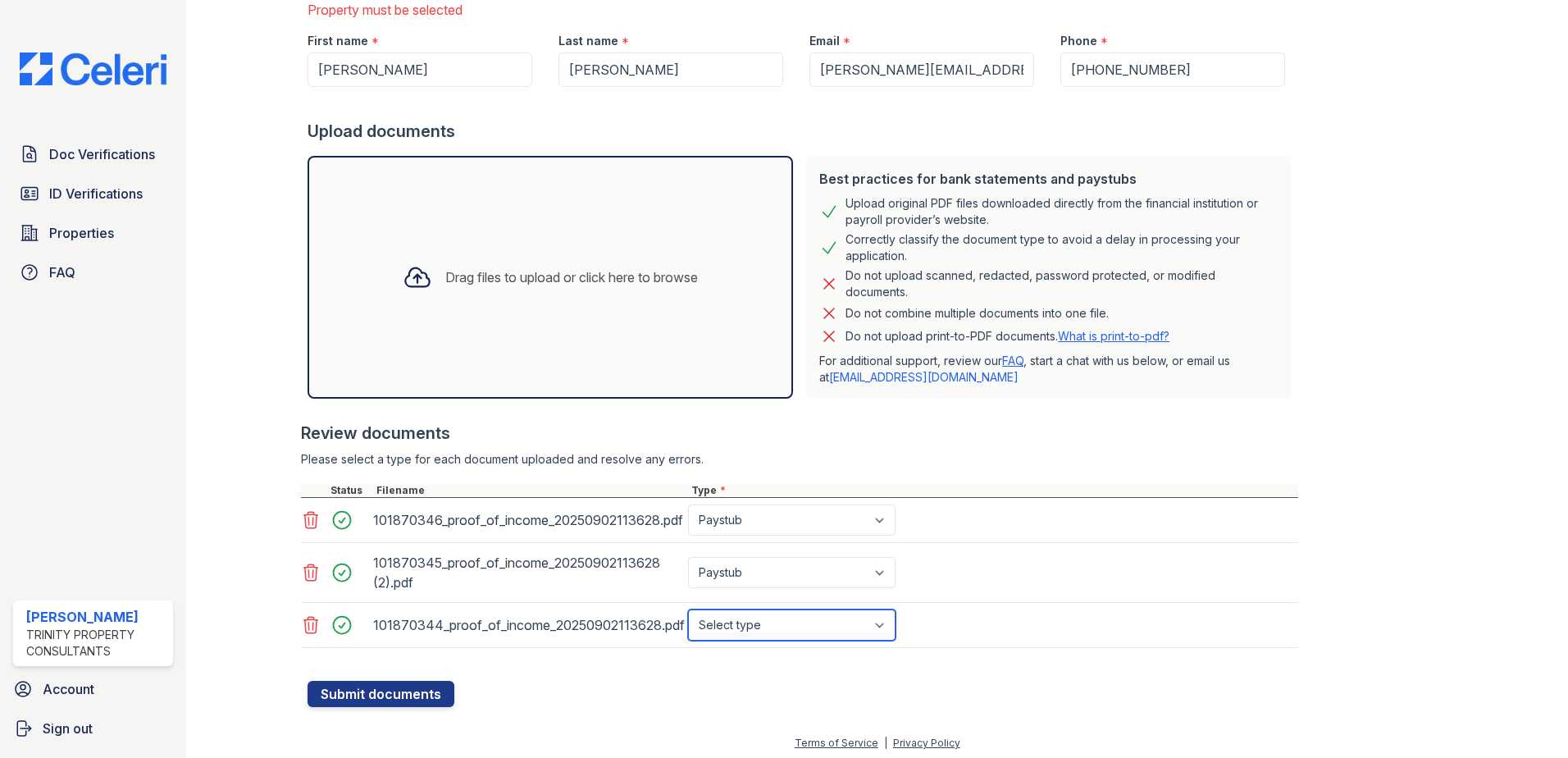
click at [740, 625] on select "Select type Paystub Bank Statement Offer Letter Tax Documents Benefit Award Let…" at bounding box center [791, 625] width 207 height 31
select select "paystub"
click at [688, 610] on select "Select type Paystub Bank Statement Offer Letter Tax Documents Benefit Award Let…" at bounding box center [791, 625] width 207 height 31
click at [436, 680] on div at bounding box center [802, 673] width 990 height 17
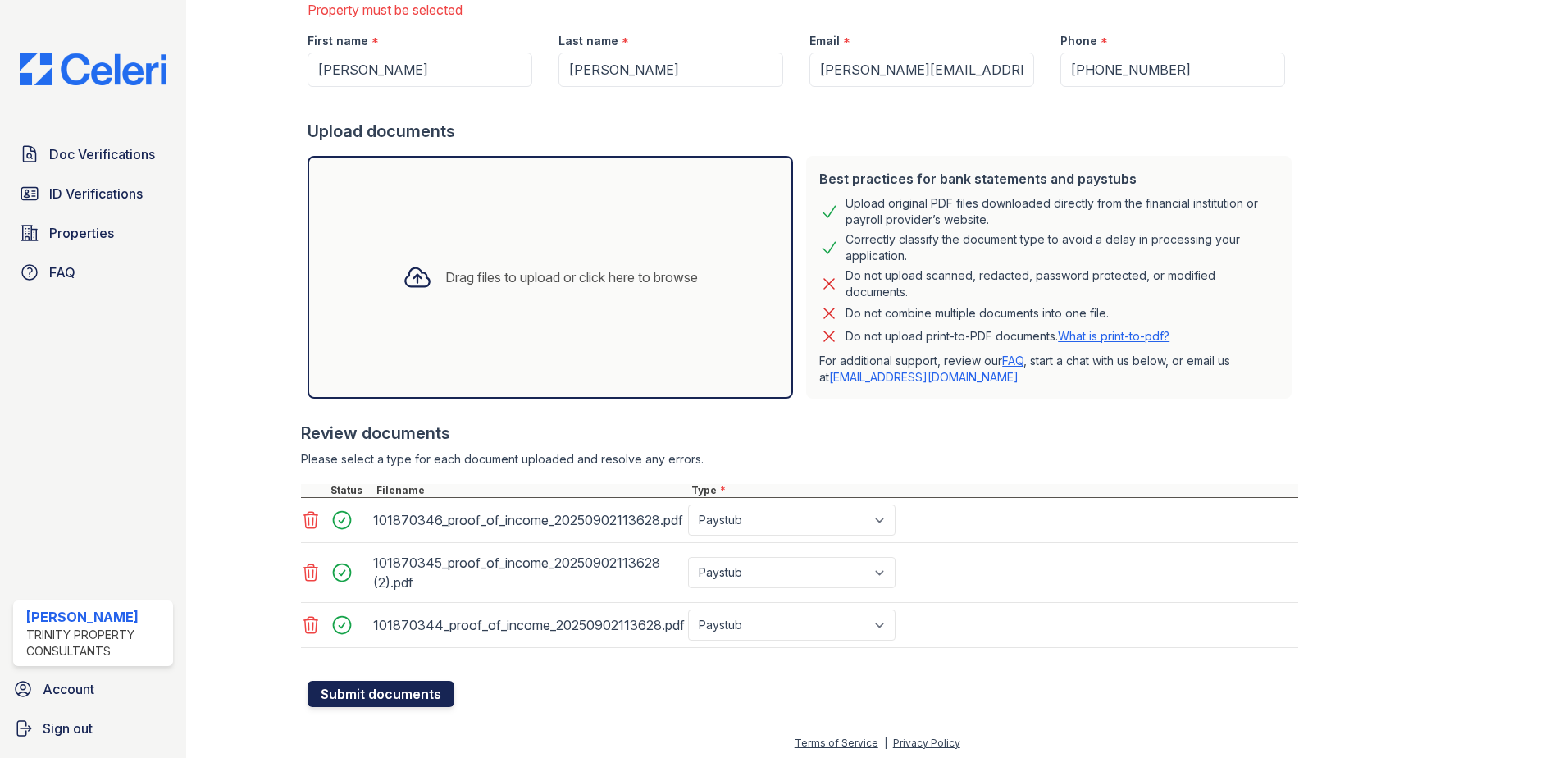
click at [431, 689] on button "Submit documents" at bounding box center [380, 694] width 147 height 26
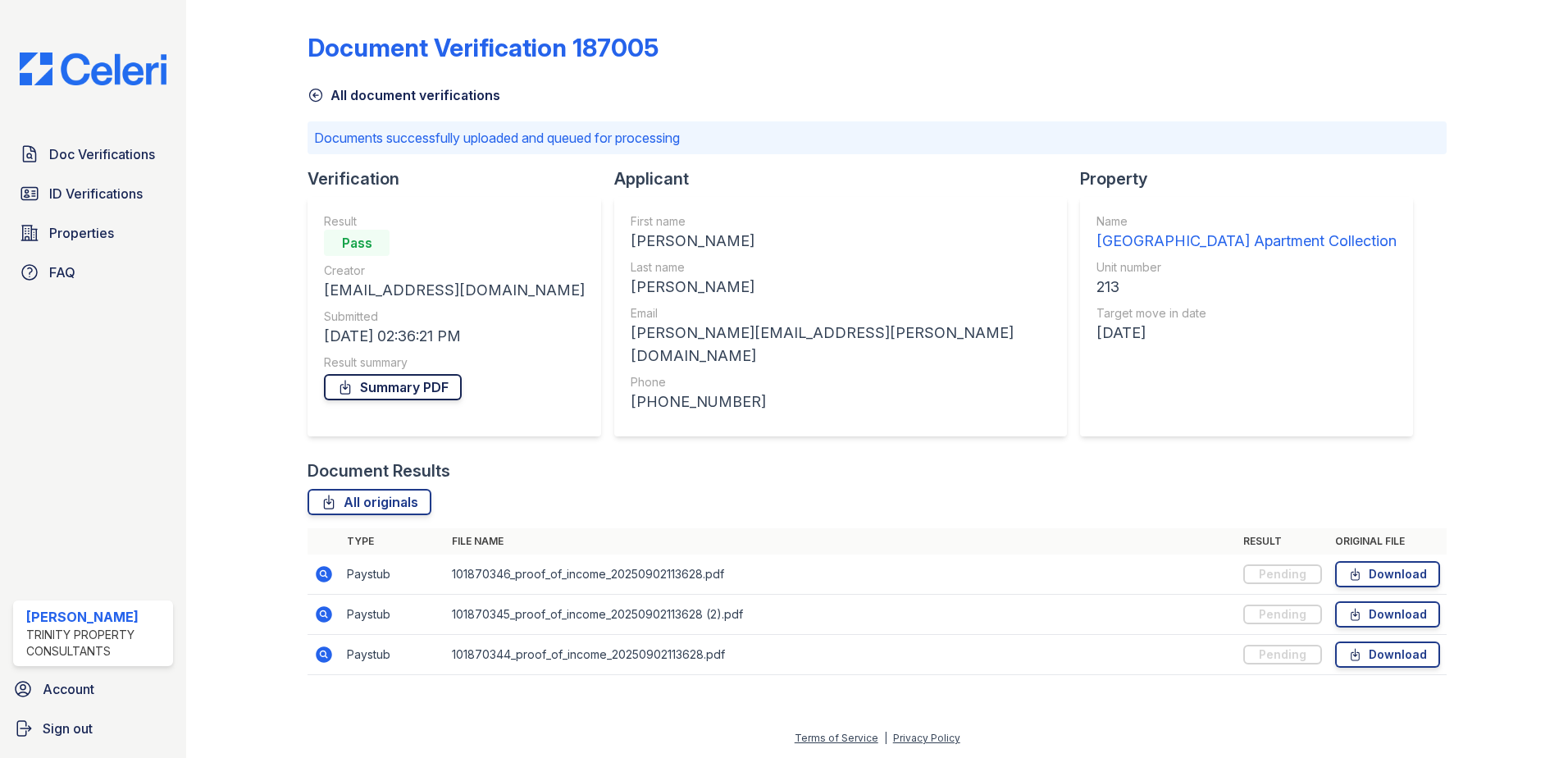
click at [409, 386] on link "Summary PDF" at bounding box center [393, 387] width 138 height 26
